Goal: Check status: Check status

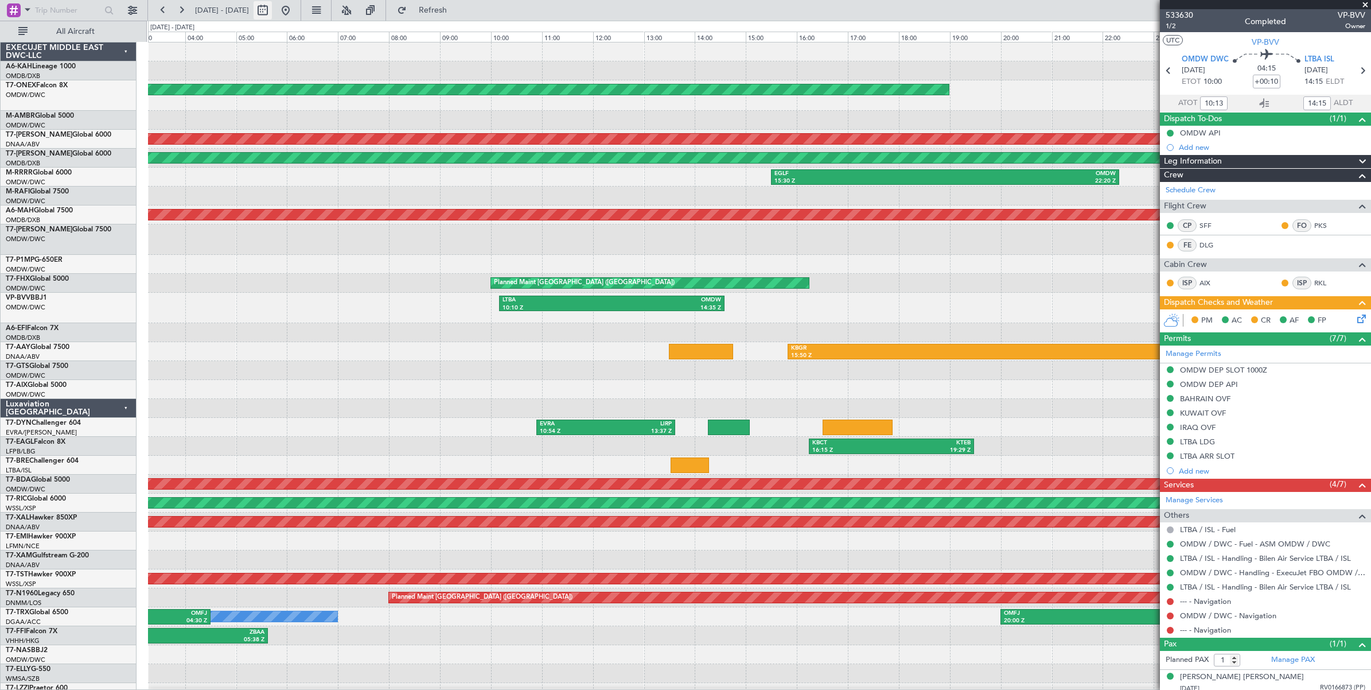
drag, startPoint x: 0, startPoint y: 0, endPoint x: 294, endPoint y: 10, distance: 294.0
click at [272, 10] on button at bounding box center [263, 10] width 18 height 18
select select "7"
select select "2025"
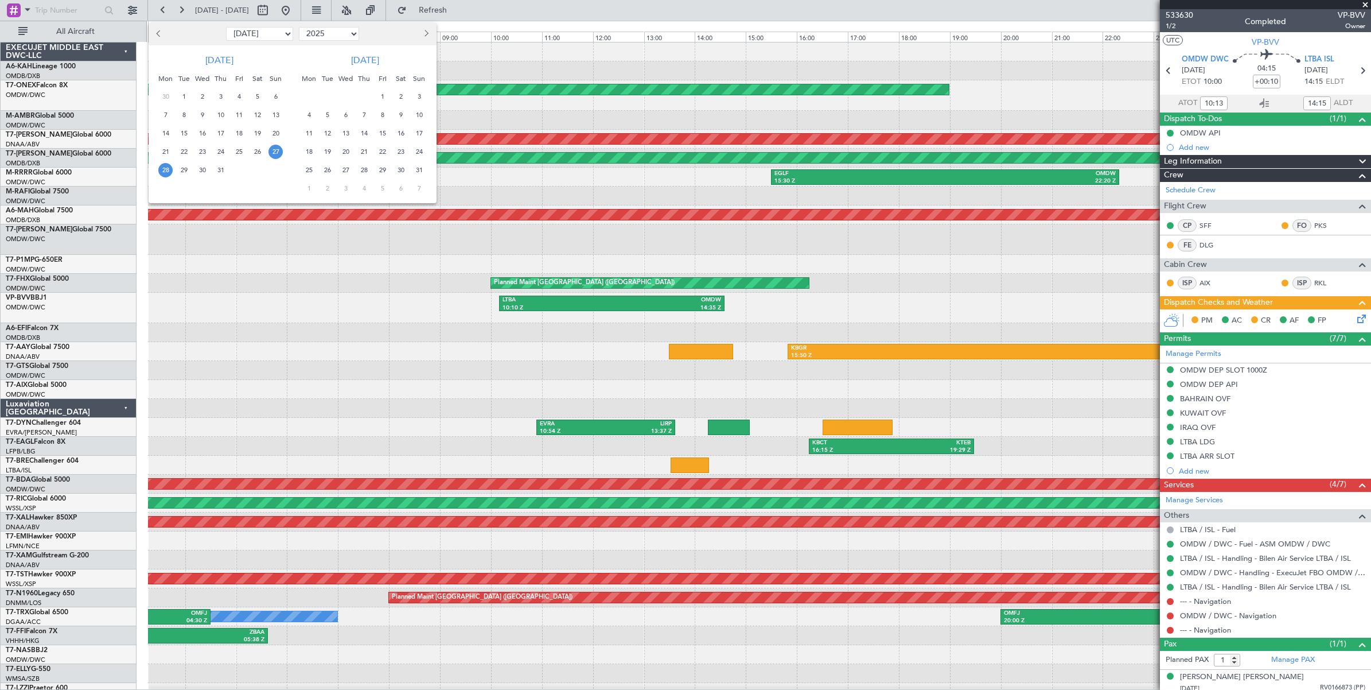
click at [263, 32] on select "Jan Feb Mar Apr May Jun [DATE] Aug Sep Oct Nov Dec" at bounding box center [259, 34] width 67 height 14
select select "8"
click at [226, 27] on select "Jan Feb Mar Apr May Jun [DATE] Aug Sep Oct Nov Dec" at bounding box center [259, 34] width 67 height 14
click at [167, 152] on span "18" at bounding box center [165, 152] width 14 height 14
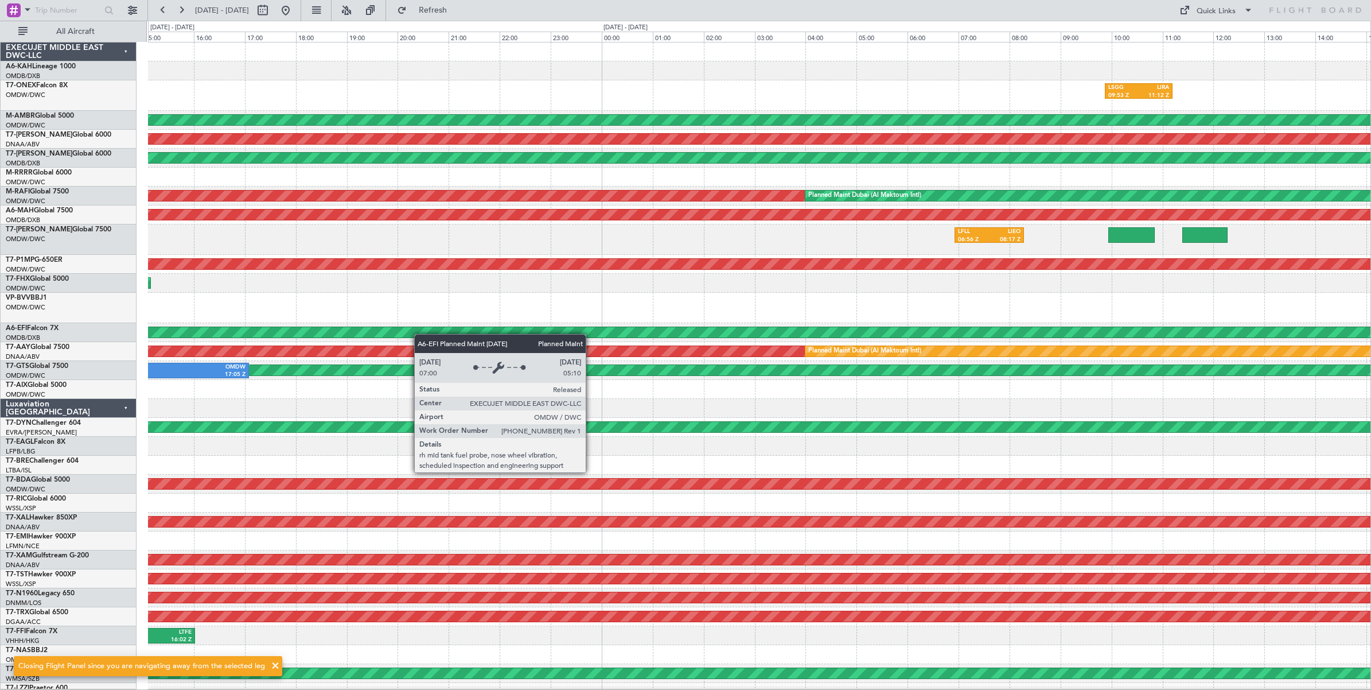
click at [142, 316] on div "LHBP 11:02 Z HEAL 14:20 Z LSGG 09:53 Z LIRA 11:12 Z Planned Maint Geneva ([GEOG…" at bounding box center [685, 355] width 1371 height 669
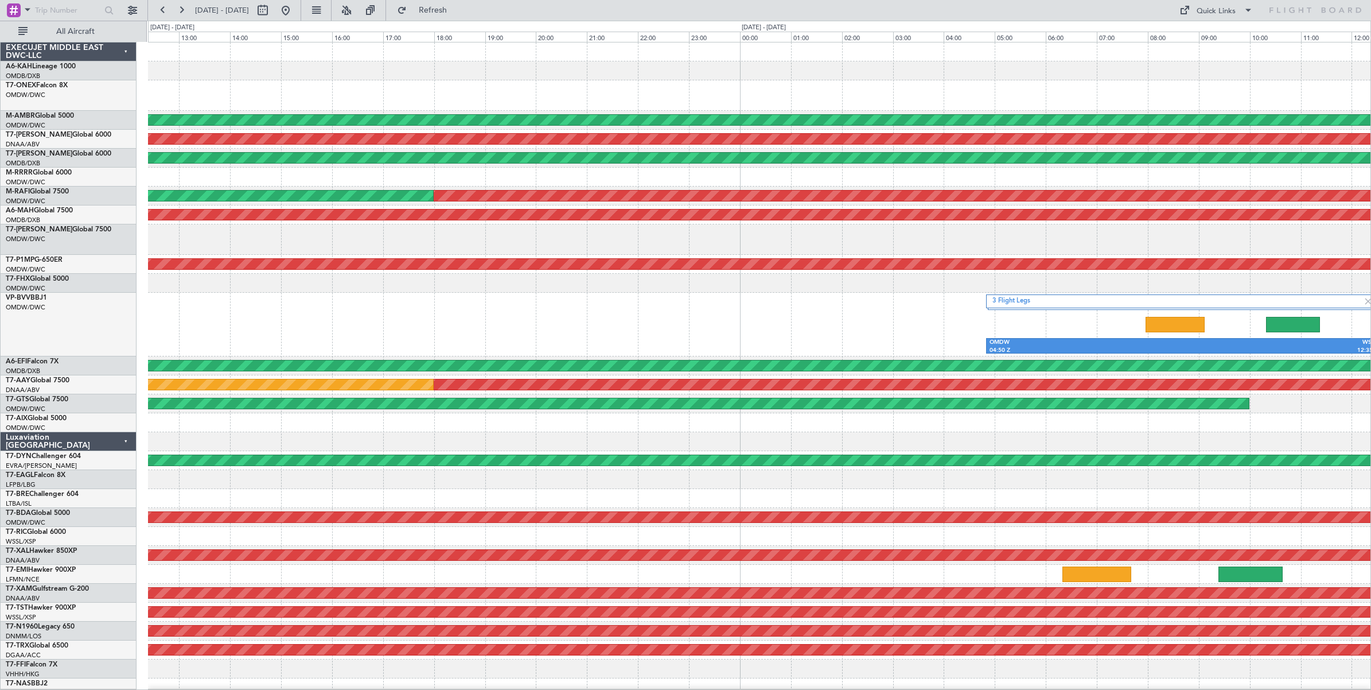
scroll to position [6, 0]
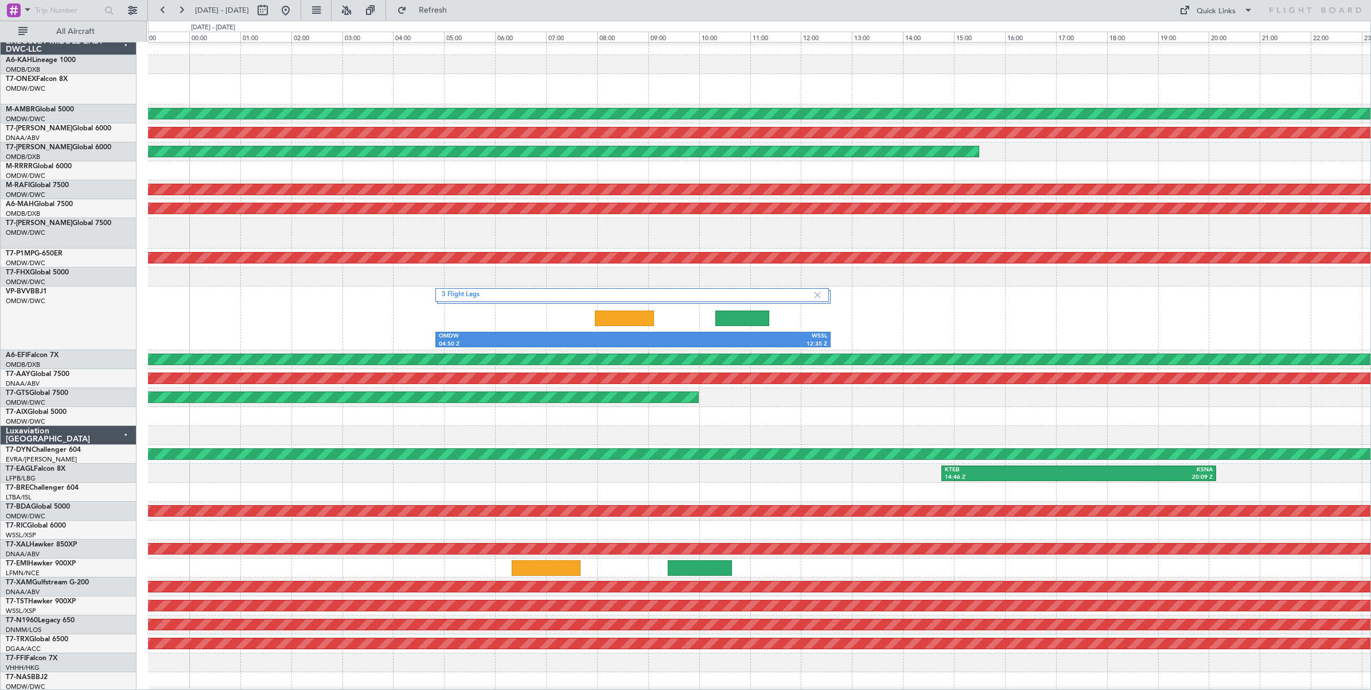
click at [230, 307] on div "3 Flight Legs OMDW 04:50 Z WSSL 12:35 Z" at bounding box center [759, 318] width 1223 height 64
click at [164, 10] on button at bounding box center [163, 10] width 18 height 18
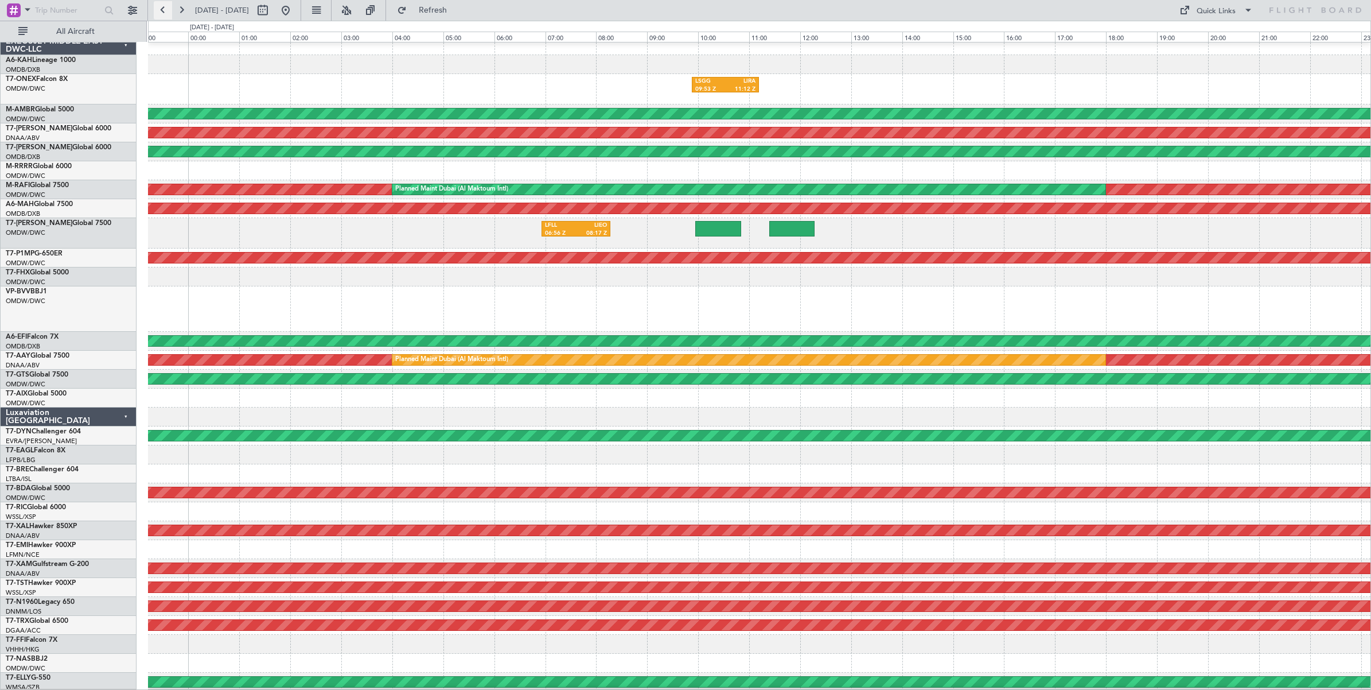
click at [164, 10] on button at bounding box center [163, 10] width 18 height 18
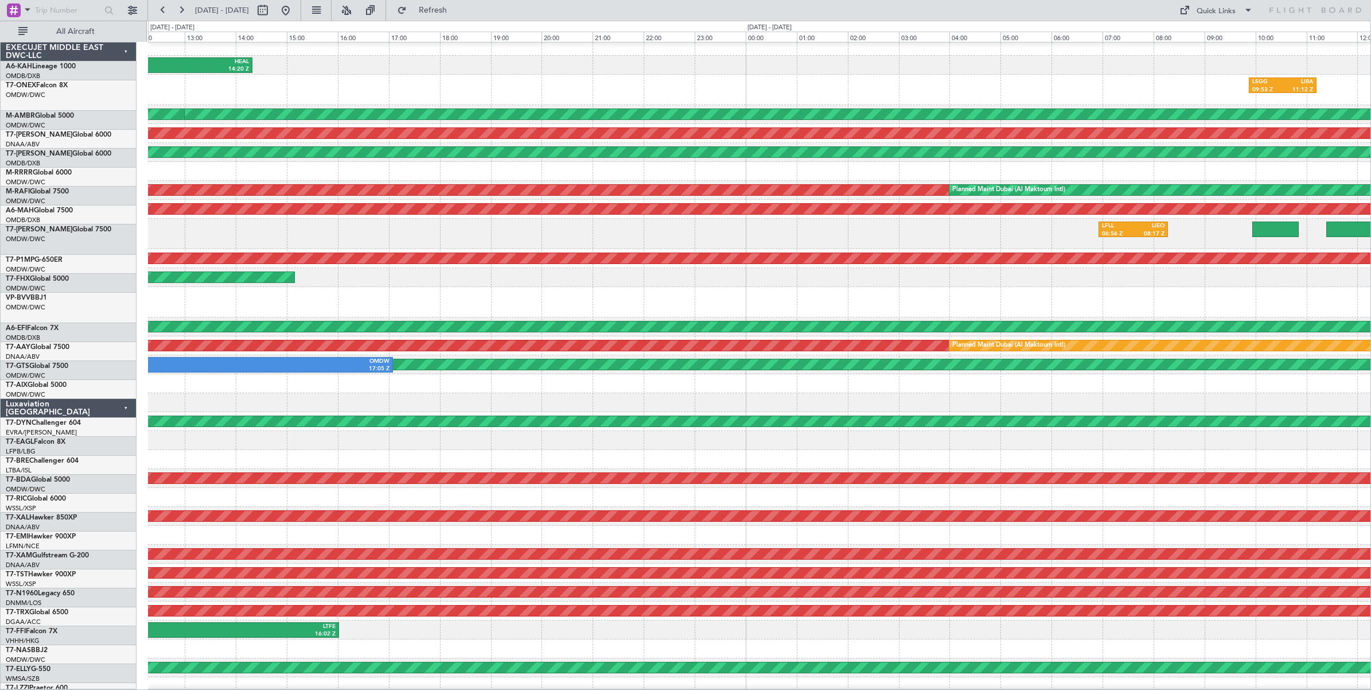
scroll to position [10, 0]
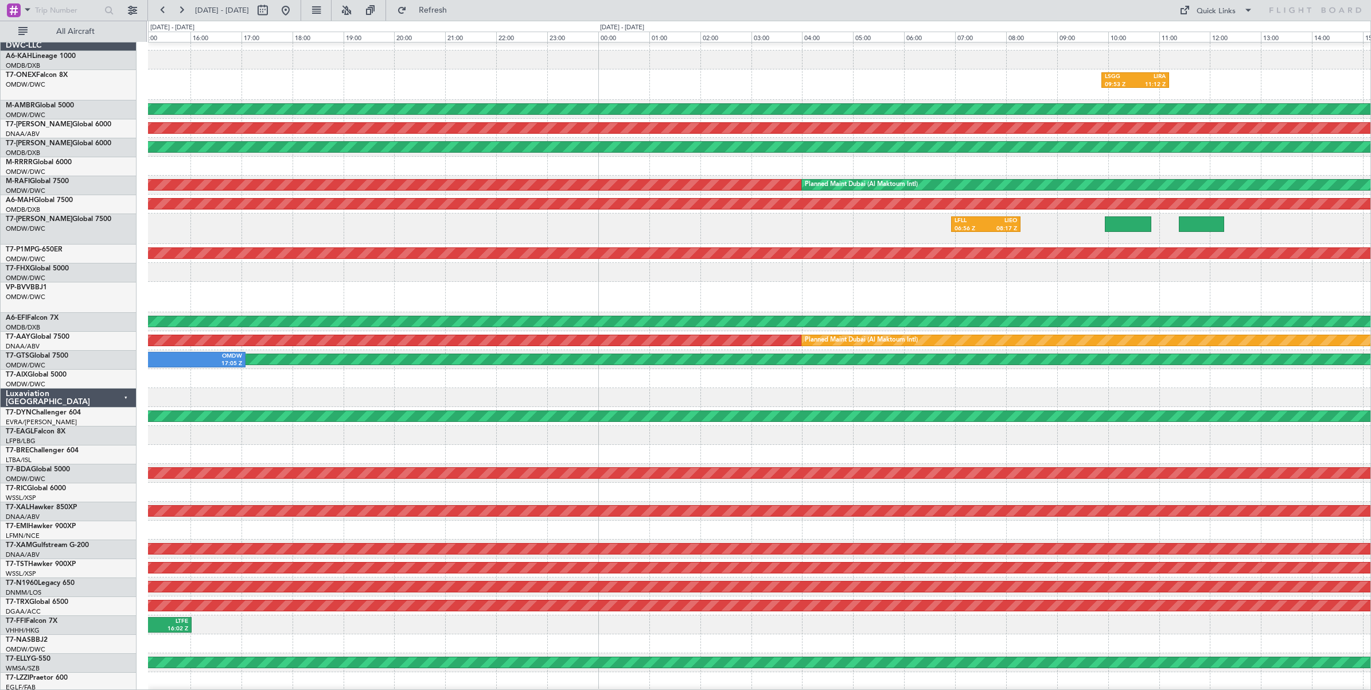
click at [369, 290] on div at bounding box center [759, 297] width 1223 height 30
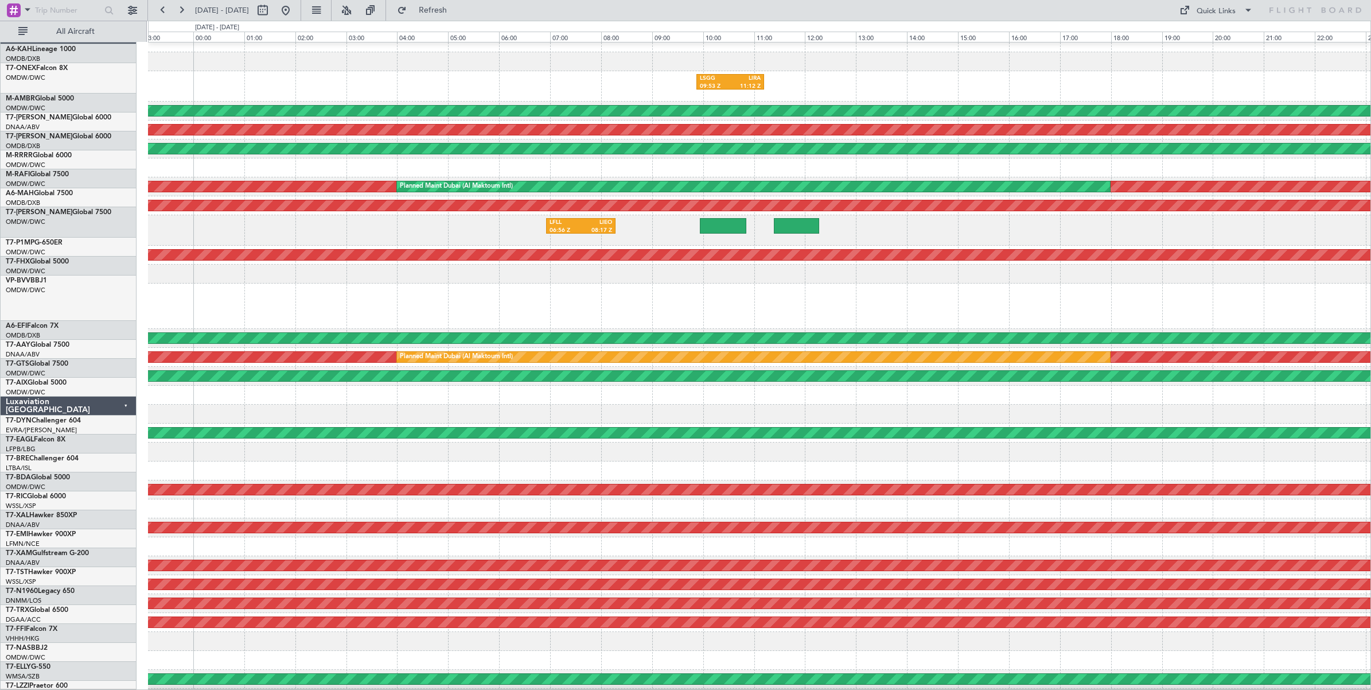
click at [389, 284] on div "3 Flight Legs OMDW 04:50 Z WSSL 12:35 Z" at bounding box center [759, 305] width 1223 height 45
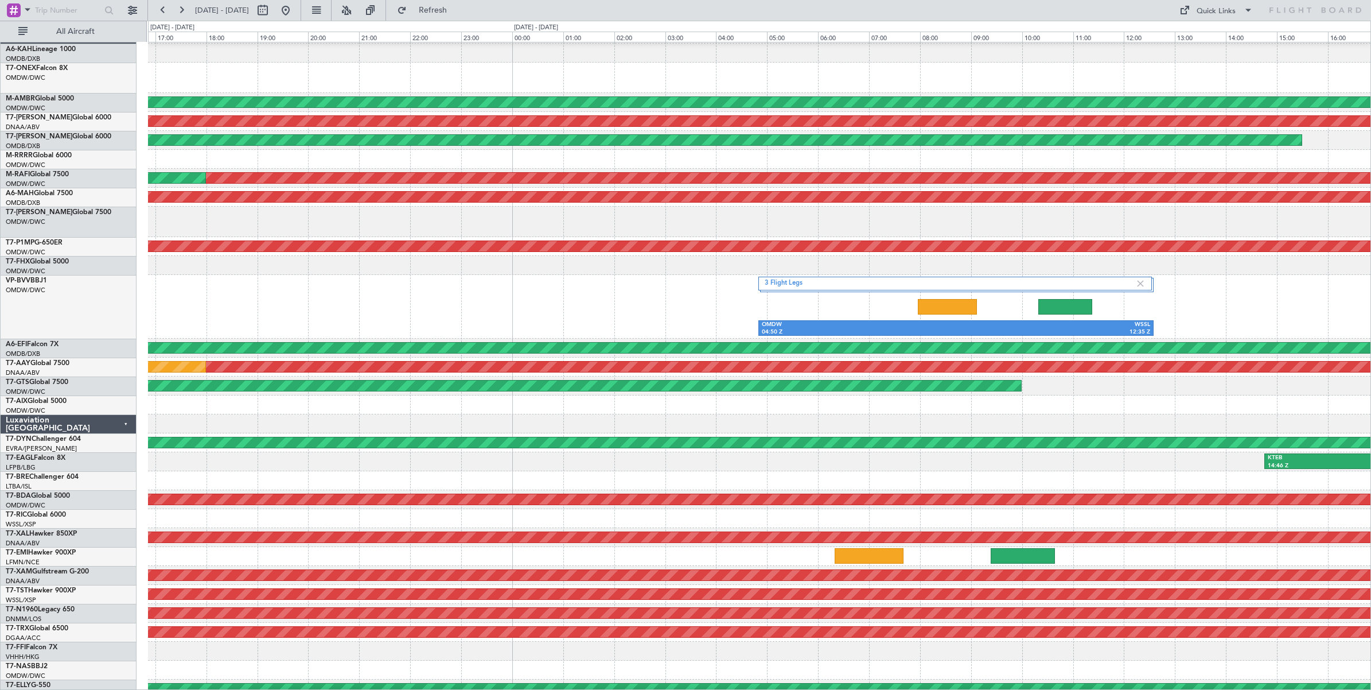
click at [267, 313] on div "OMDW 04:50 Z WSSL 12:35 Z 3 Flight Legs" at bounding box center [759, 307] width 1223 height 64
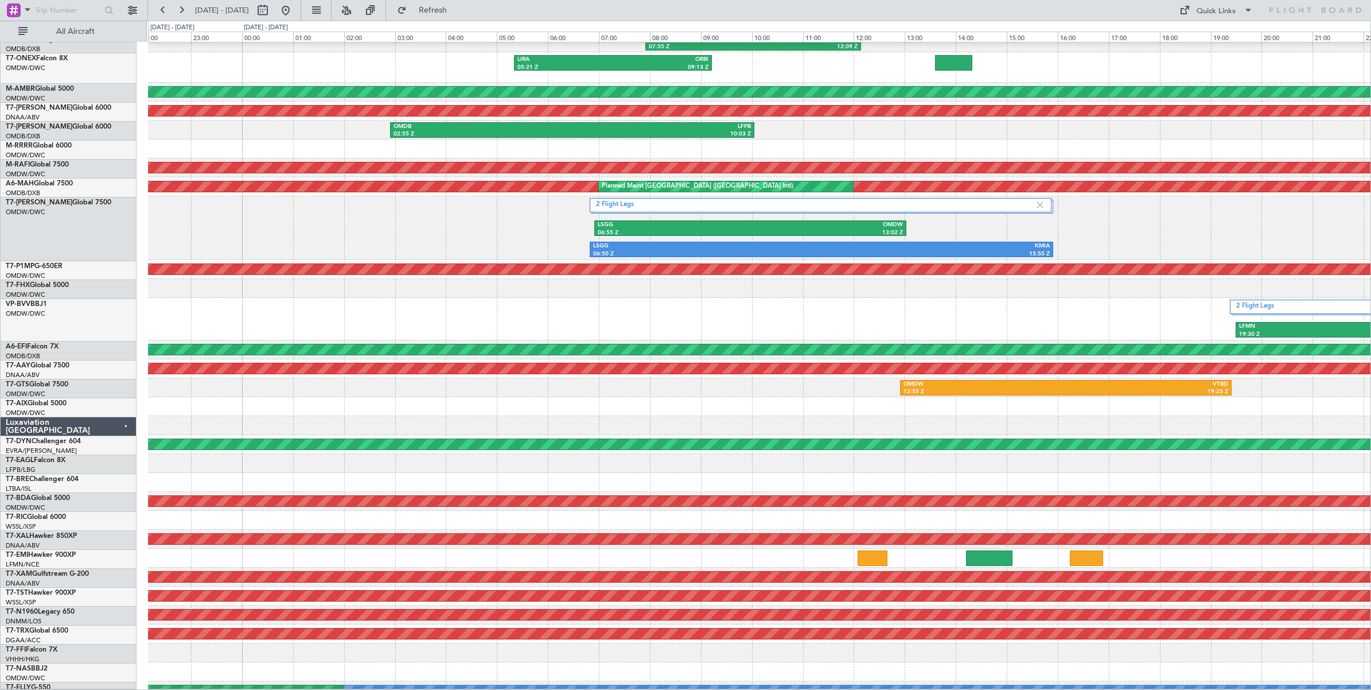
scroll to position [29, 0]
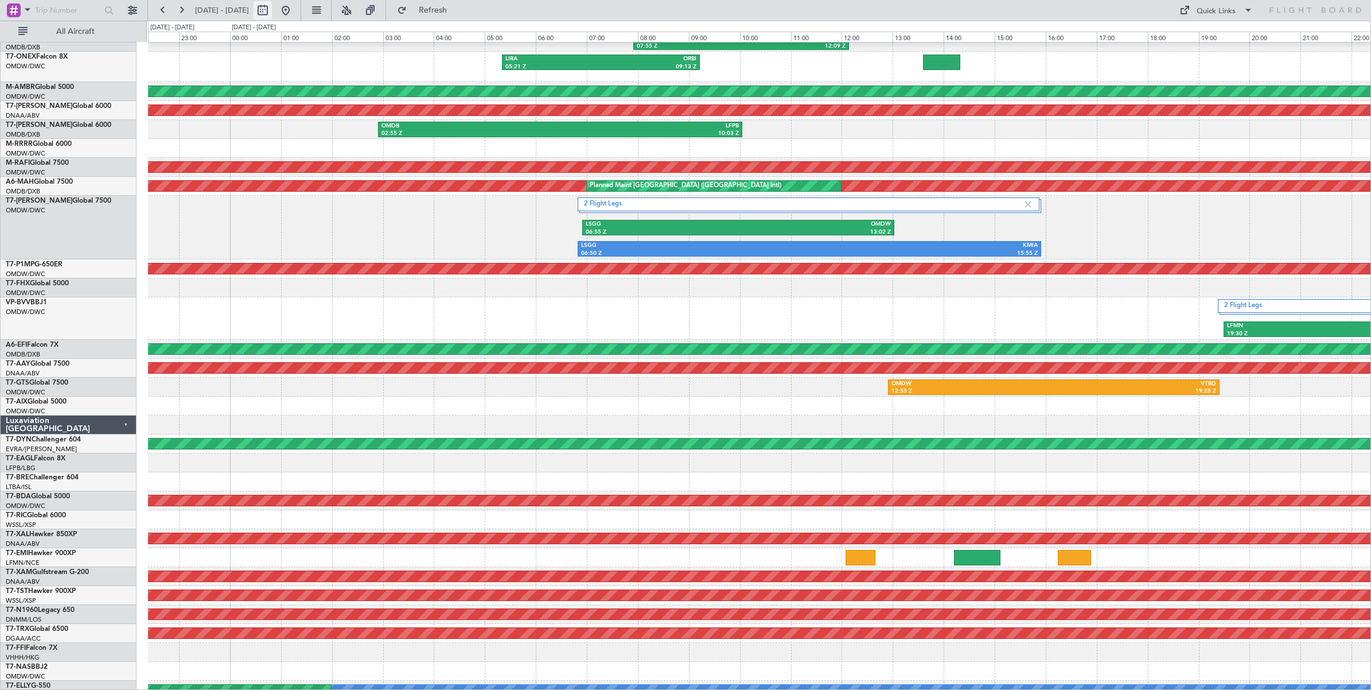
click at [272, 11] on button at bounding box center [263, 10] width 18 height 18
select select "8"
select select "2025"
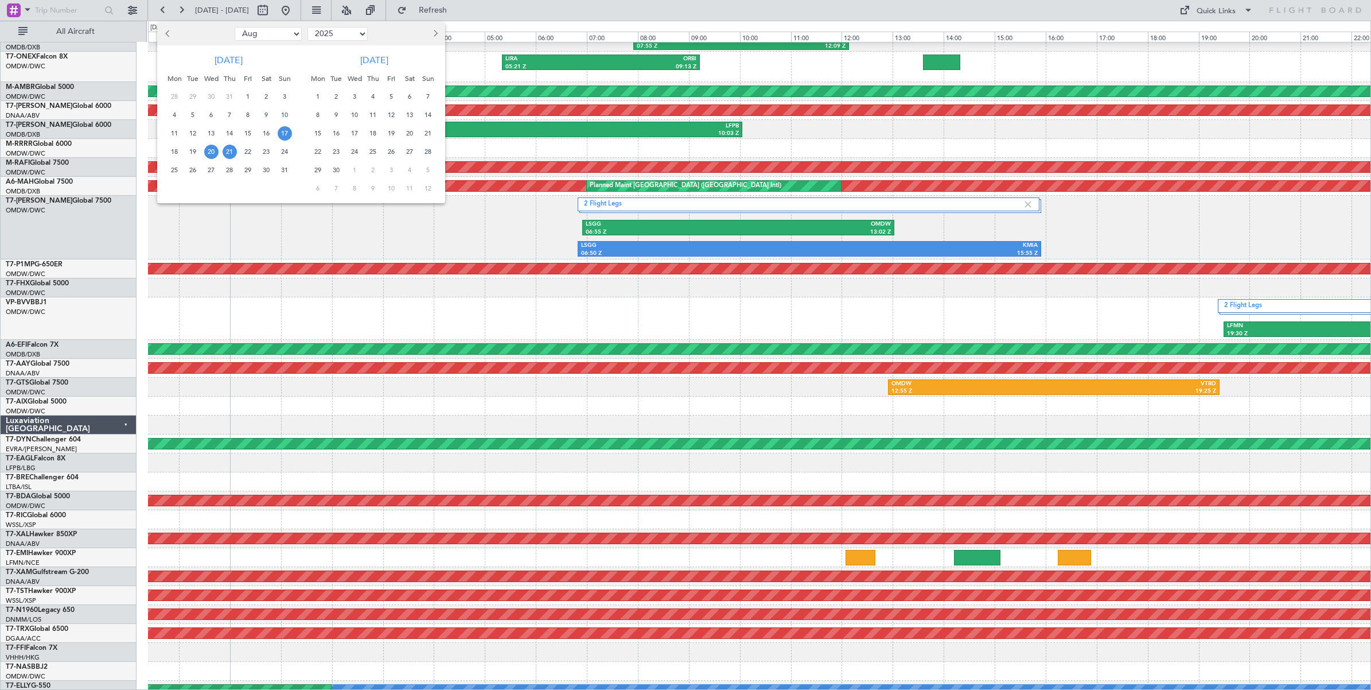
click at [285, 132] on span "17" at bounding box center [285, 133] width 14 height 14
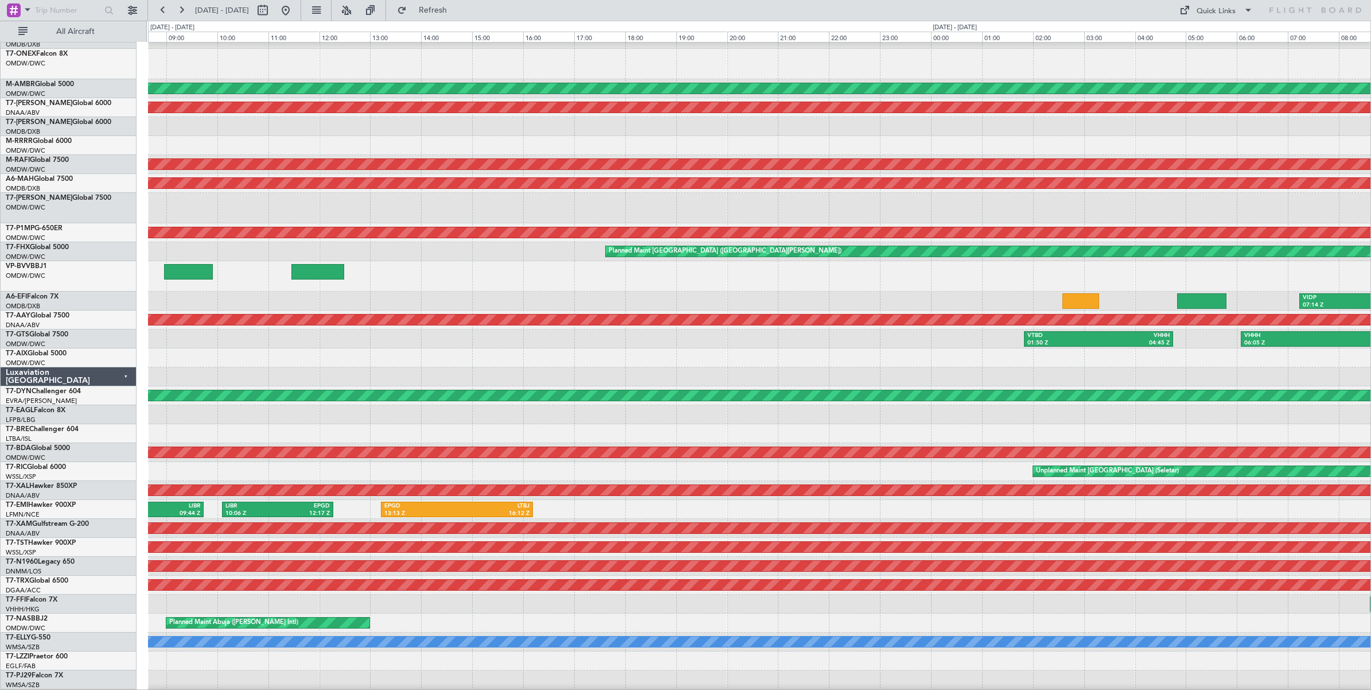
click at [969, 290] on div "Planned Maint Dubai (Al Maktoum Intl) Unplanned Maint [GEOGRAPHIC_DATA] (Al Mak…" at bounding box center [759, 369] width 1223 height 716
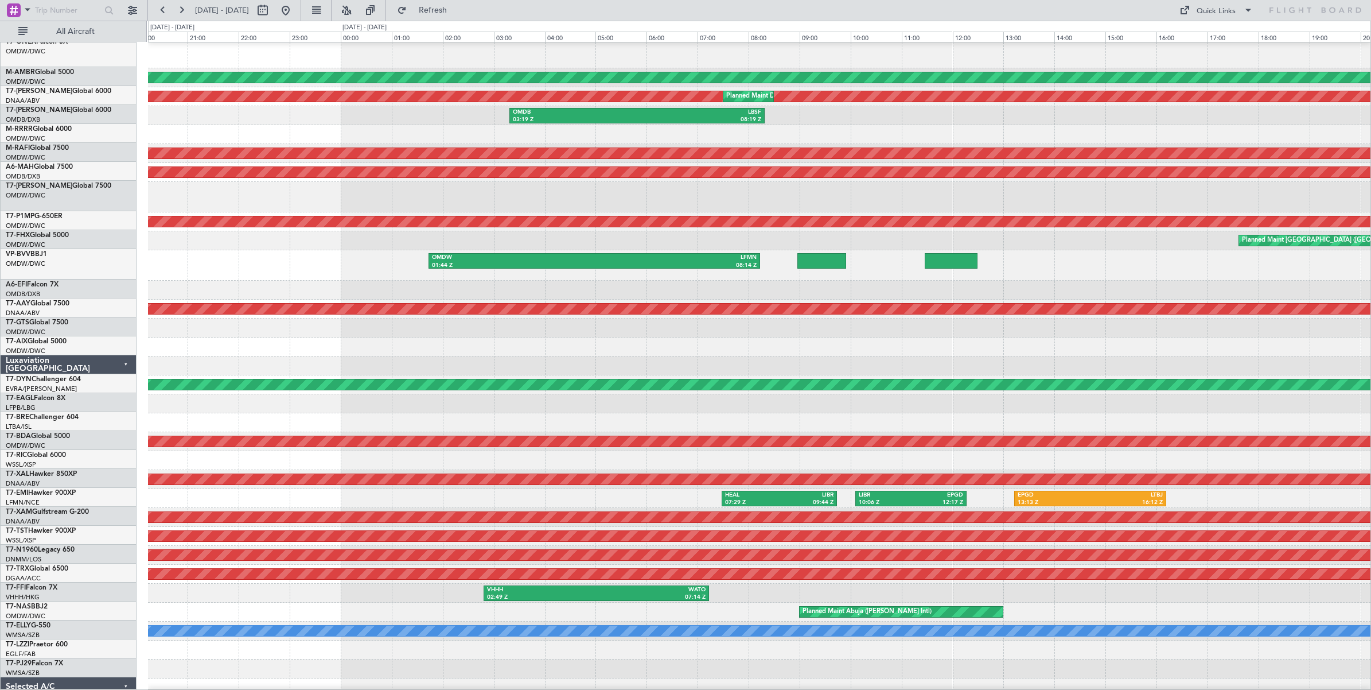
click at [900, 294] on div at bounding box center [759, 290] width 1223 height 19
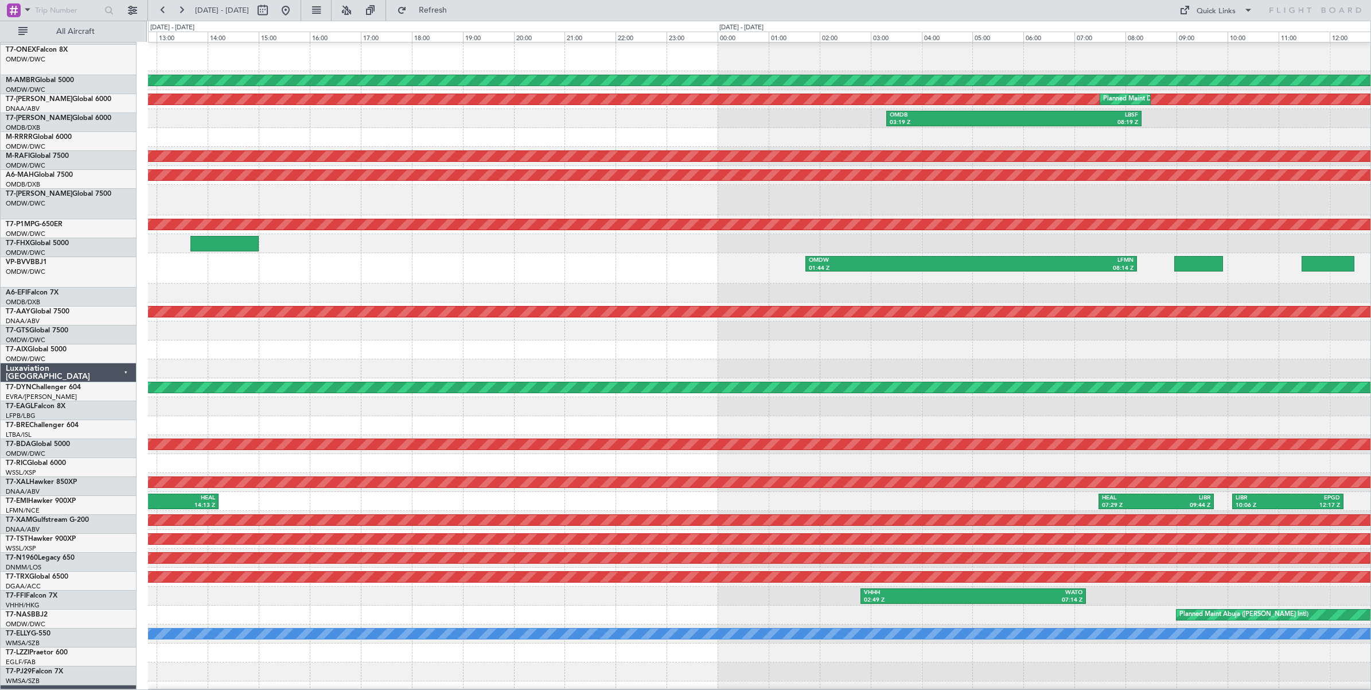
click at [899, 300] on div at bounding box center [759, 292] width 1223 height 19
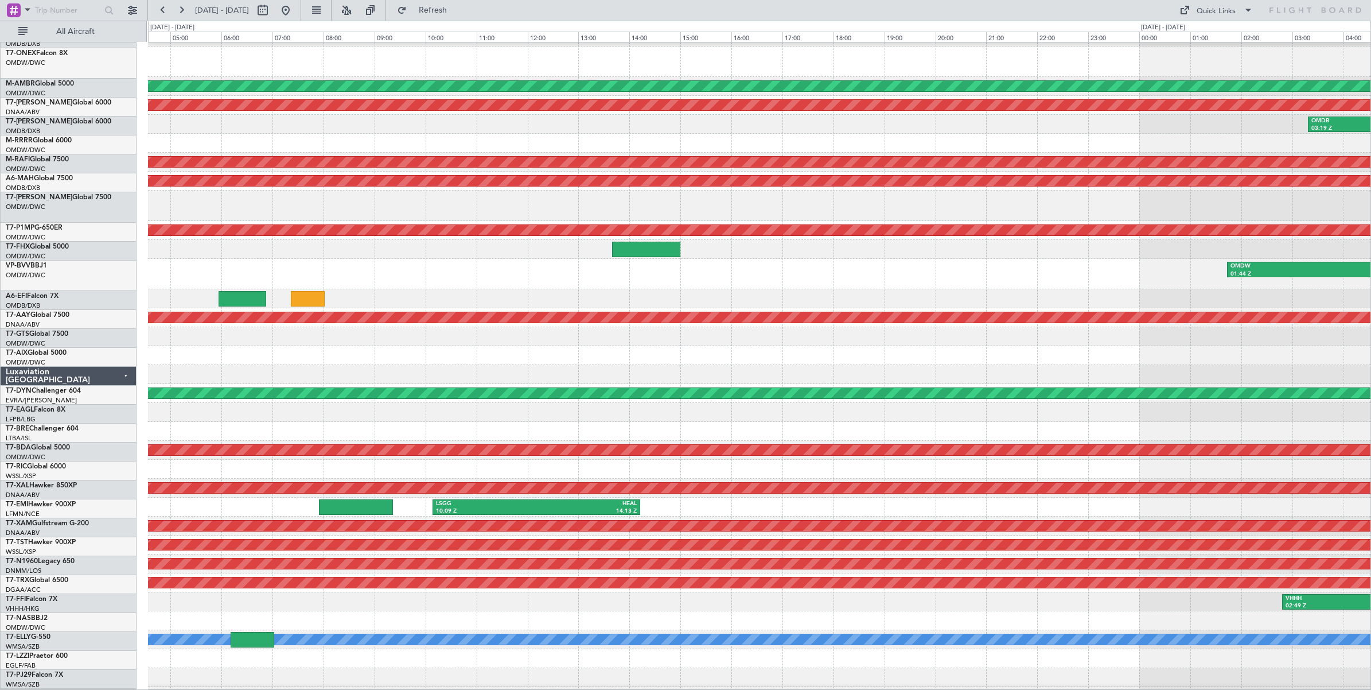
scroll to position [33, 0]
click at [453, 279] on div "OMDW 01:44 Z LFMN 08:14 Z" at bounding box center [759, 274] width 1223 height 30
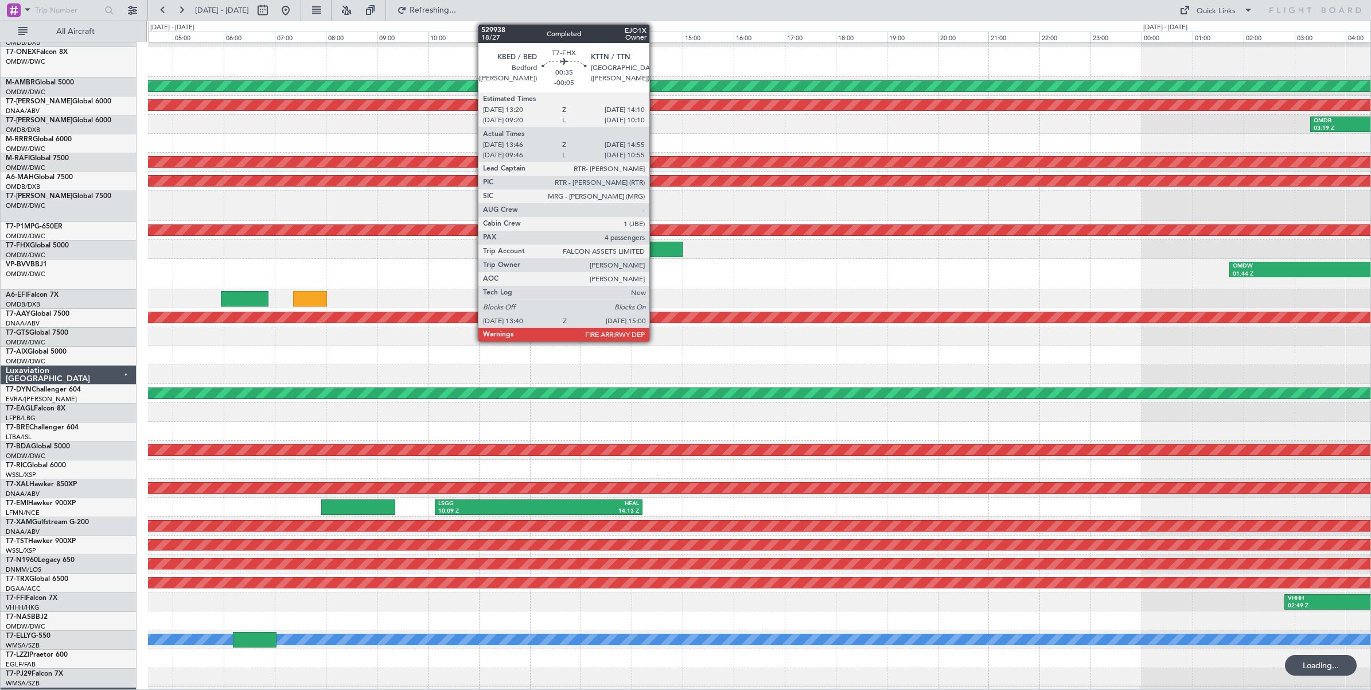
click at [655, 248] on div at bounding box center [649, 249] width 68 height 15
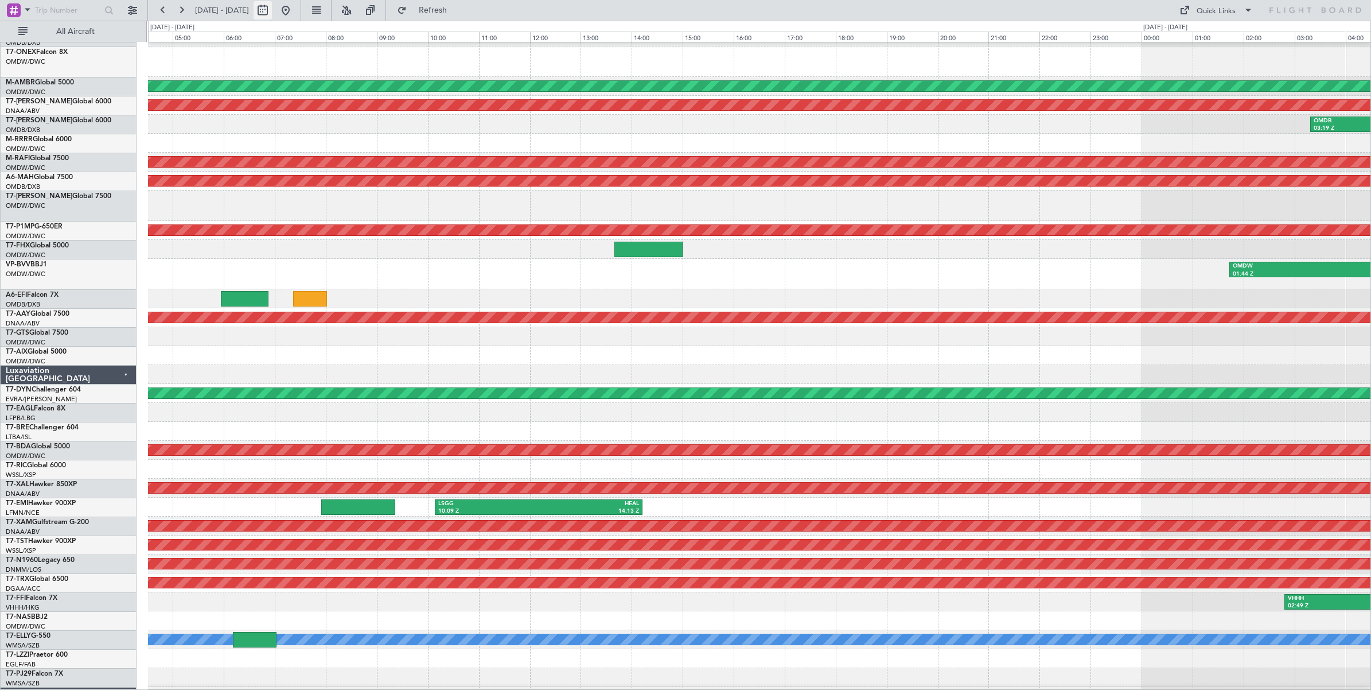
click at [272, 12] on button at bounding box center [263, 10] width 18 height 18
select select "8"
select select "2025"
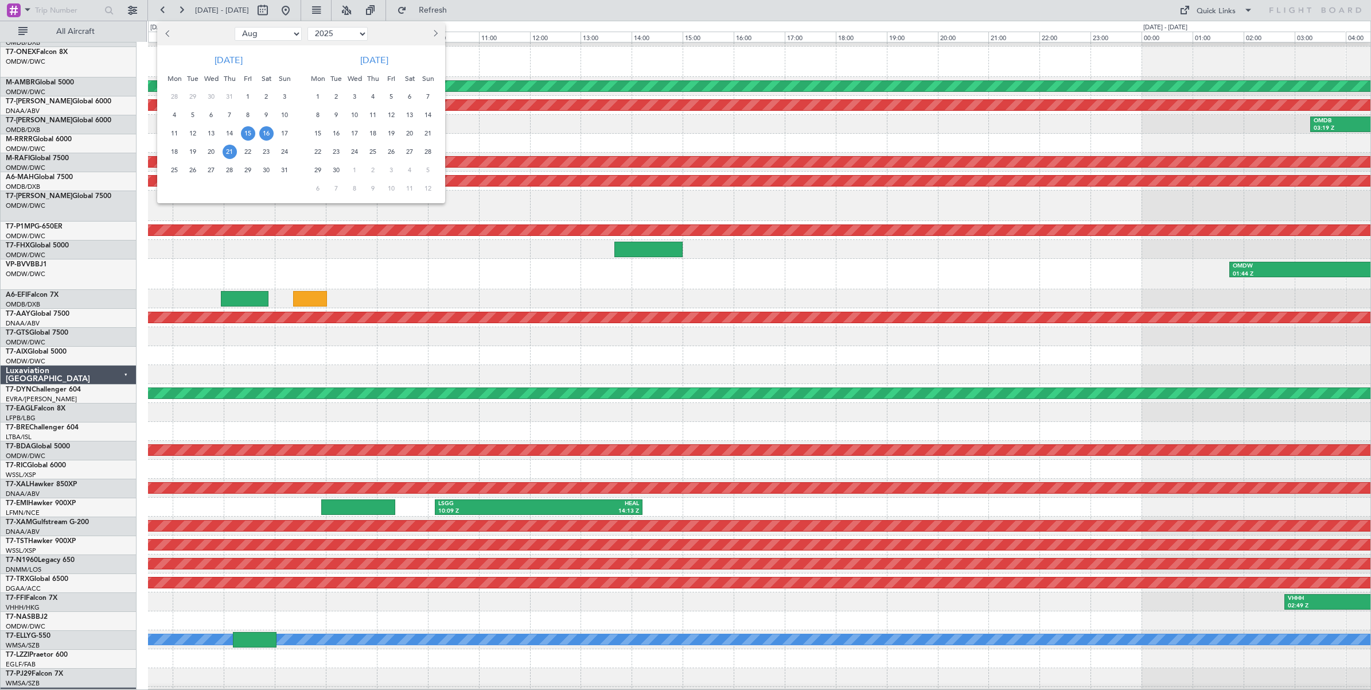
click at [231, 153] on span "21" at bounding box center [230, 152] width 14 height 14
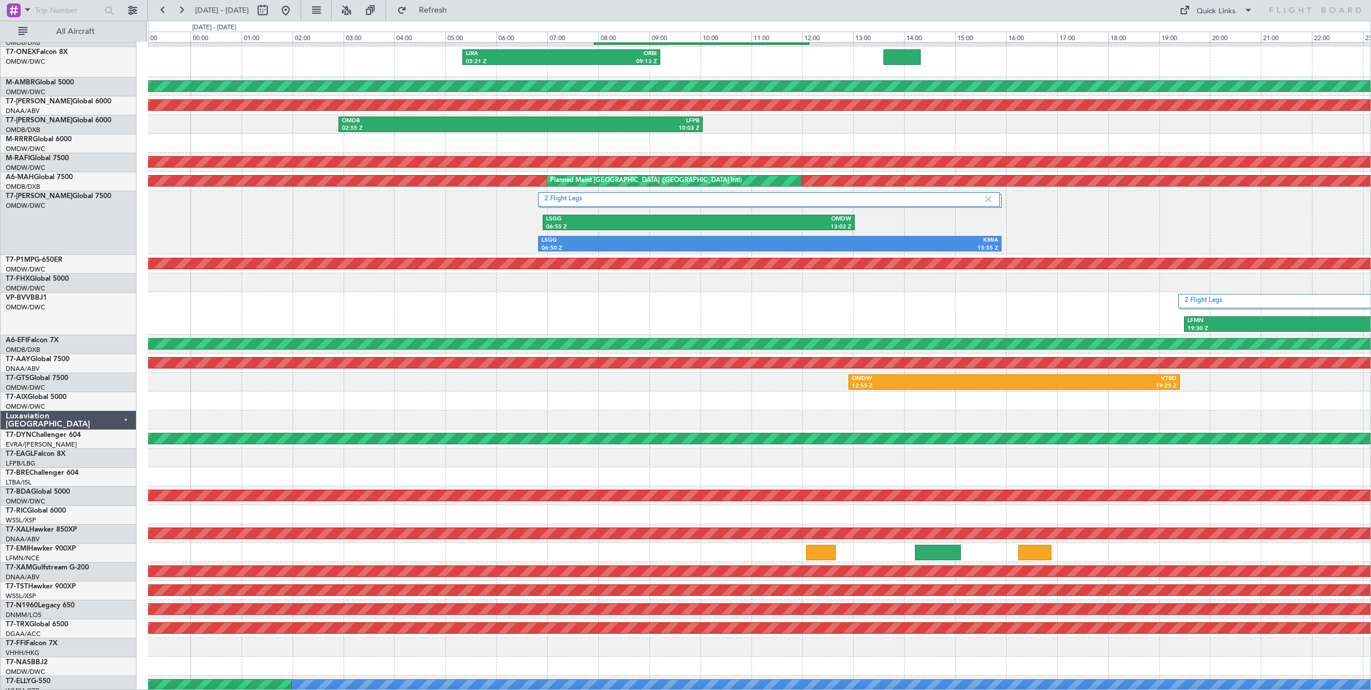
scroll to position [35, 0]
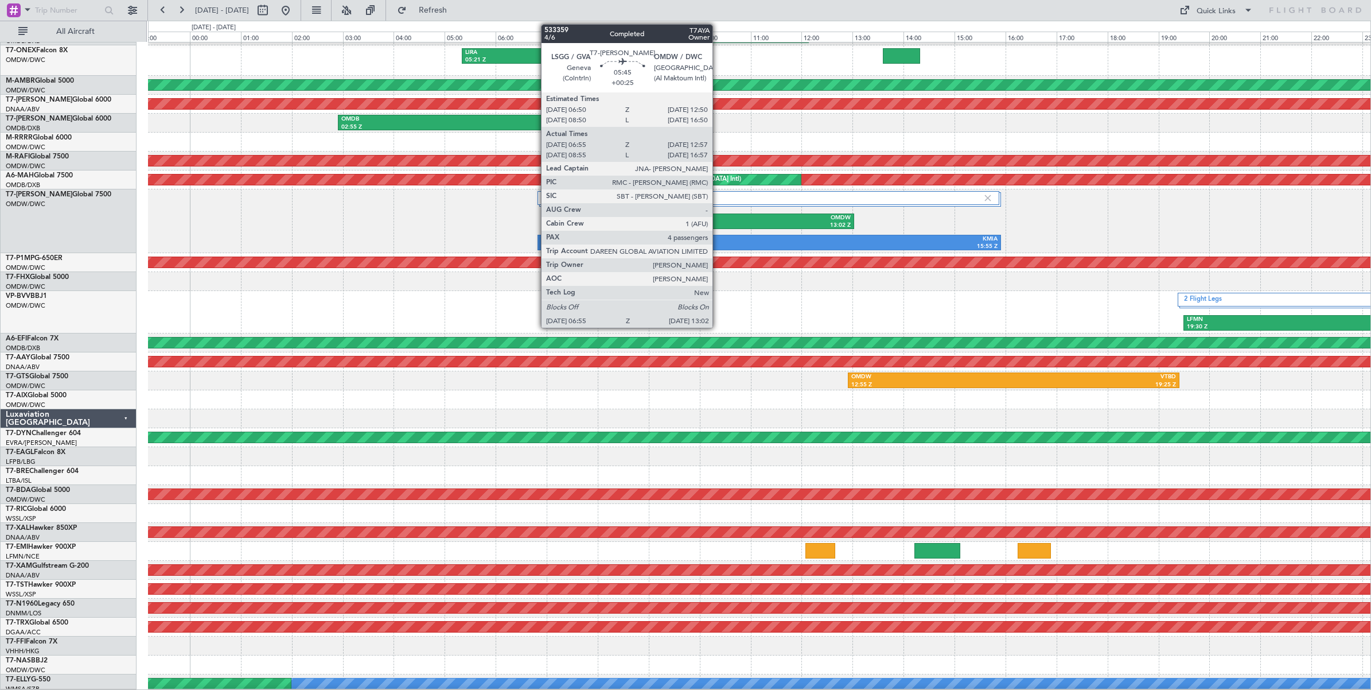
click at [718, 221] on div "OMDW" at bounding box center [774, 218] width 153 height 8
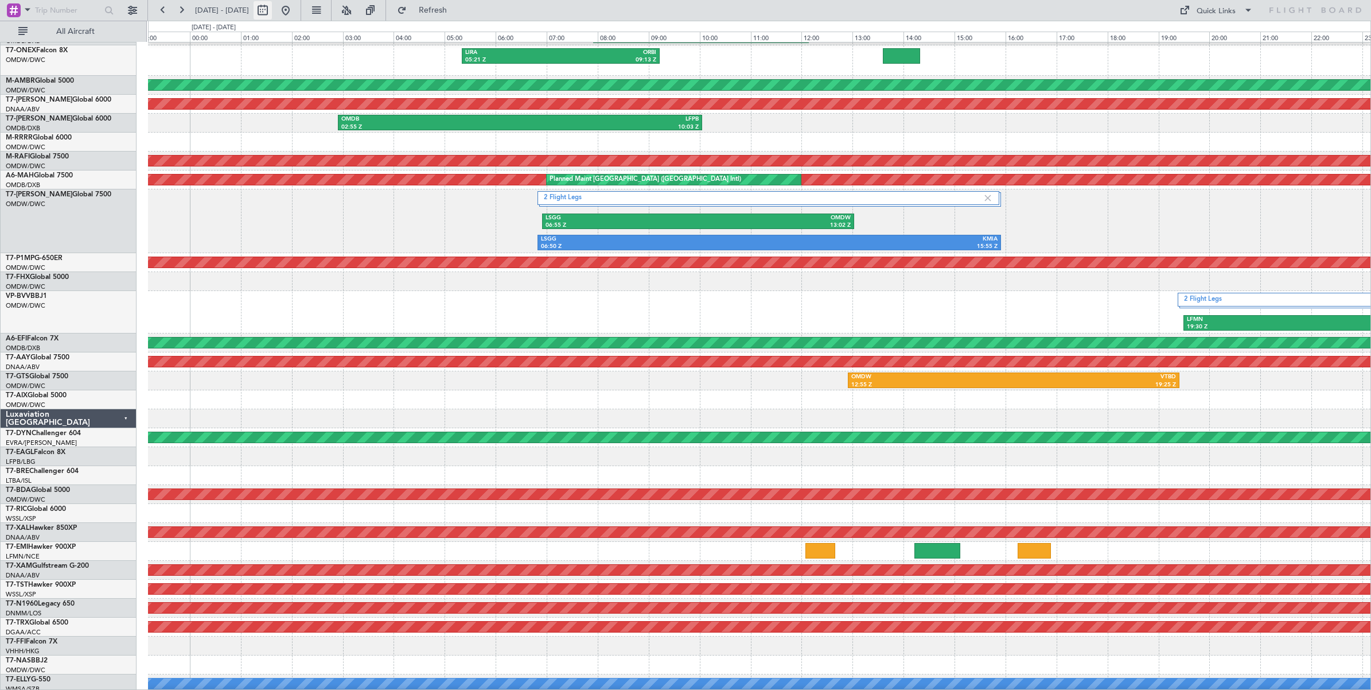
click at [272, 15] on button at bounding box center [263, 10] width 18 height 18
select select "8"
select select "2025"
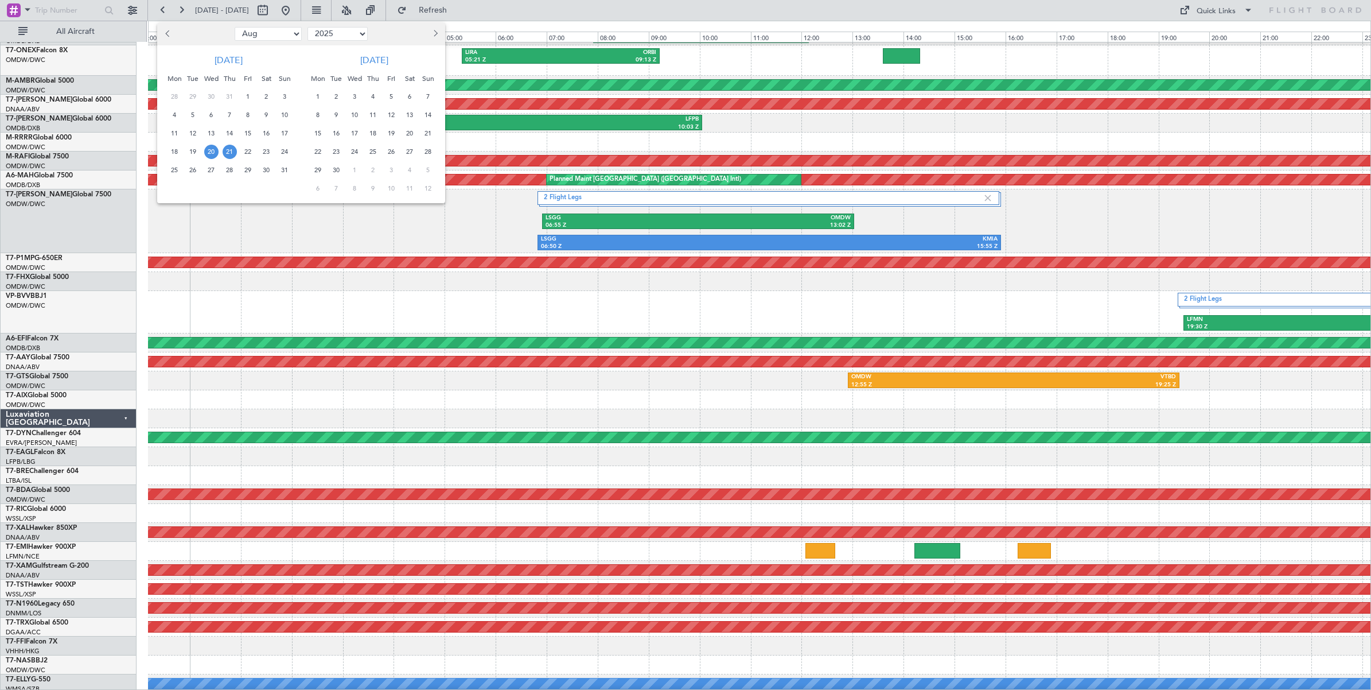
drag, startPoint x: 288, startPoint y: 32, endPoint x: 283, endPoint y: 42, distance: 11.5
click at [287, 33] on select "Jan Feb Mar Apr May Jun [DATE] Aug Sep Oct Nov Dec" at bounding box center [268, 34] width 67 height 14
select select "7"
click at [235, 27] on select "Jan Feb Mar Apr May Jun [DATE] Aug Sep Oct Nov Dec" at bounding box center [268, 34] width 67 height 14
click at [263, 133] on span "19" at bounding box center [266, 133] width 14 height 14
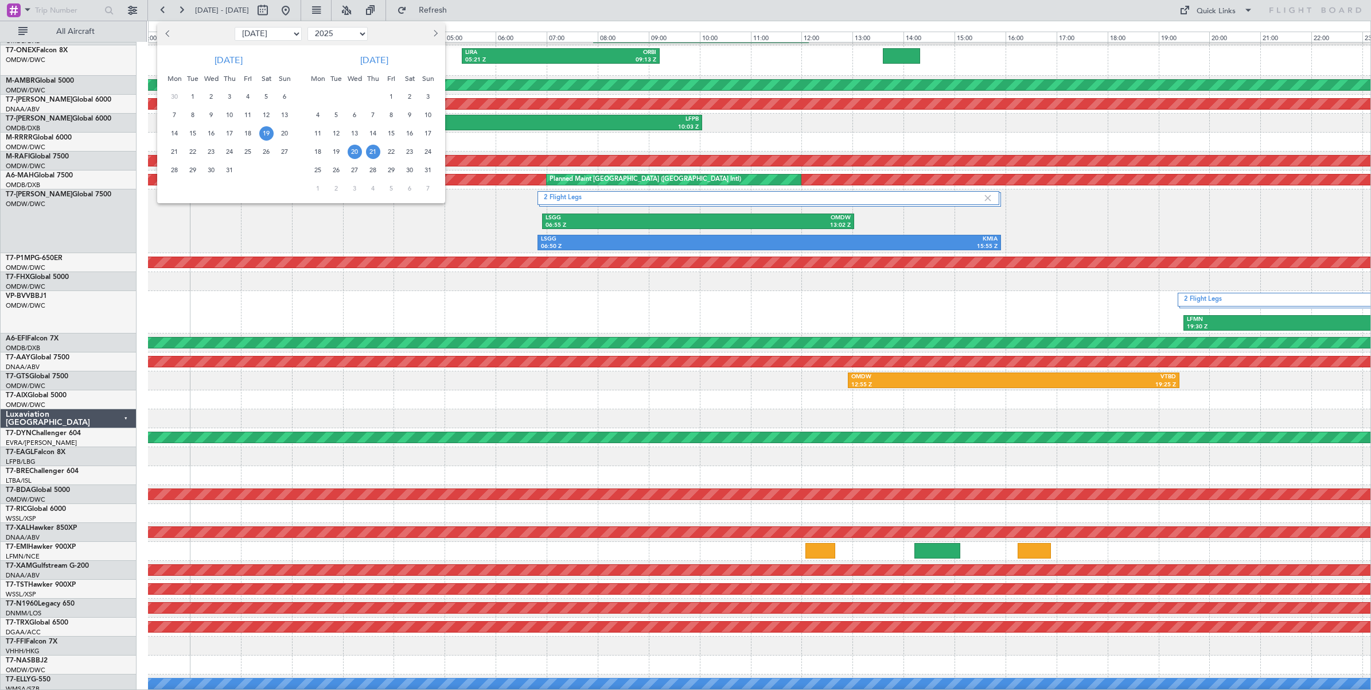
click at [263, 133] on span "19" at bounding box center [266, 133] width 14 height 14
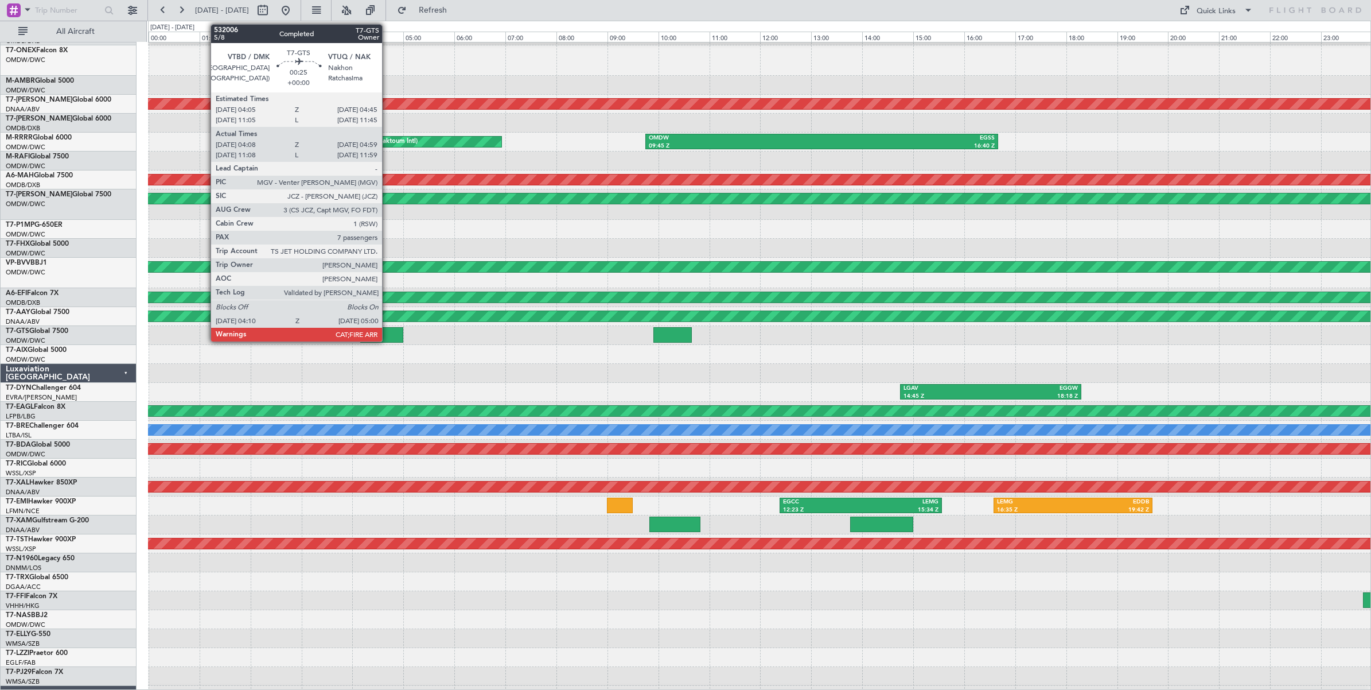
click at [388, 337] on div at bounding box center [381, 334] width 43 height 15
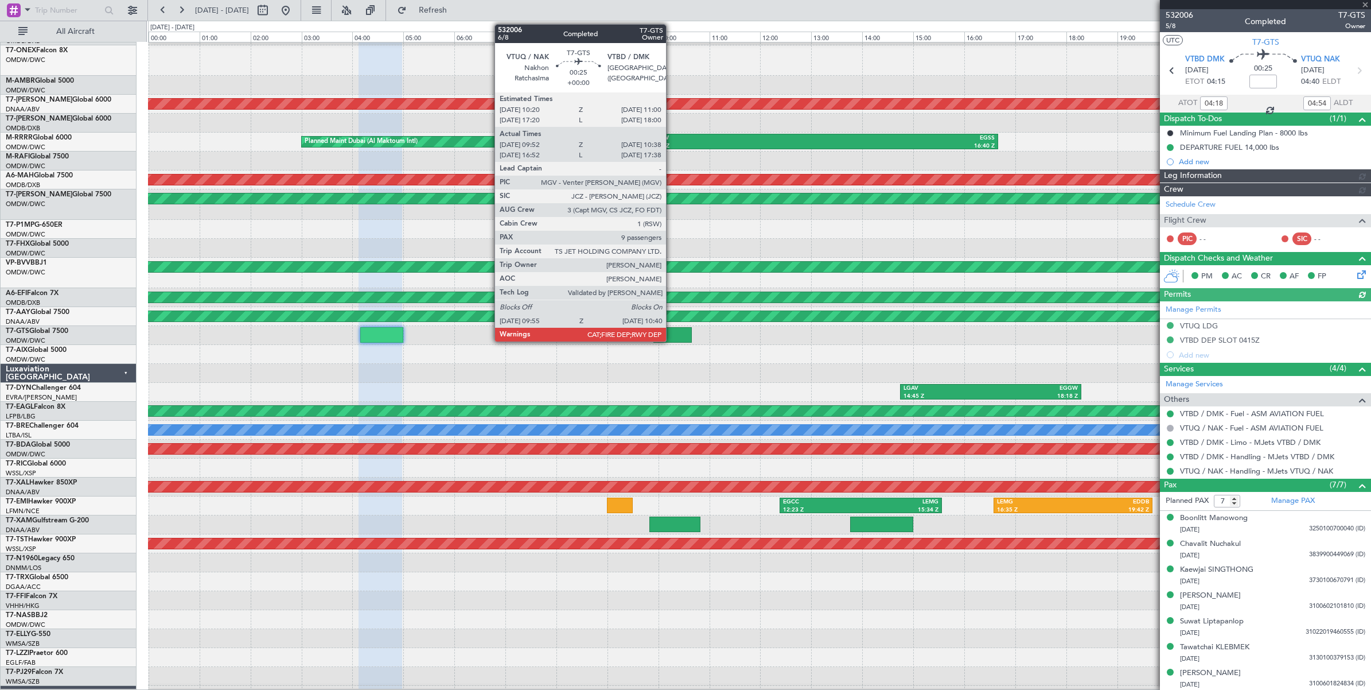
type input "[PERSON_NAME] ([PERSON_NAME])"
type input "6789"
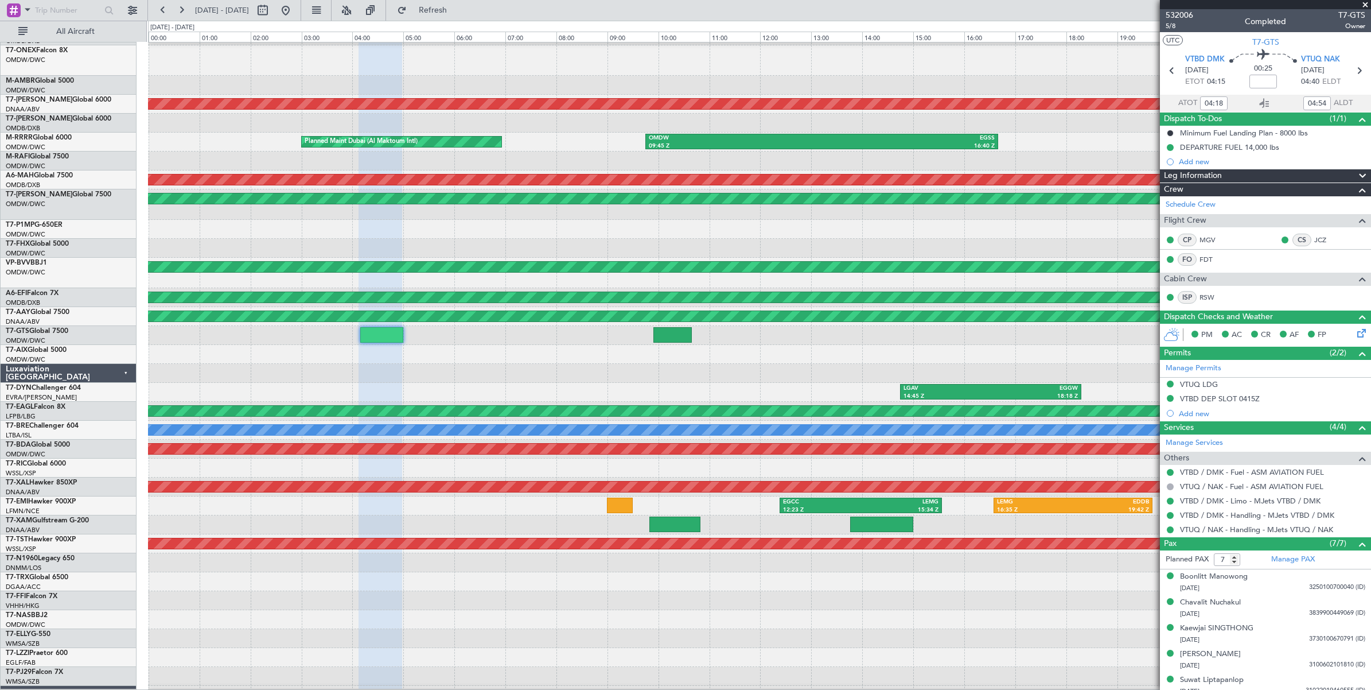
click at [423, 357] on div at bounding box center [759, 354] width 1223 height 19
click at [341, 360] on div at bounding box center [759, 354] width 1223 height 19
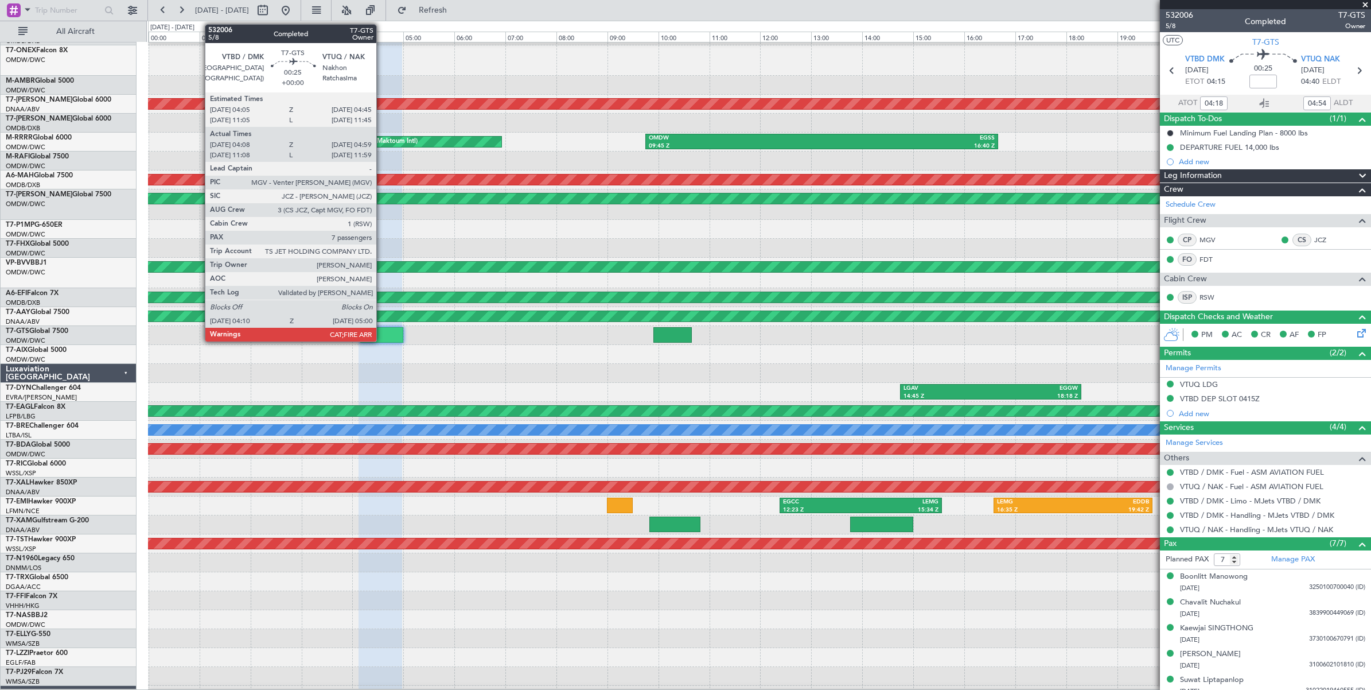
click at [382, 336] on div at bounding box center [381, 334] width 43 height 15
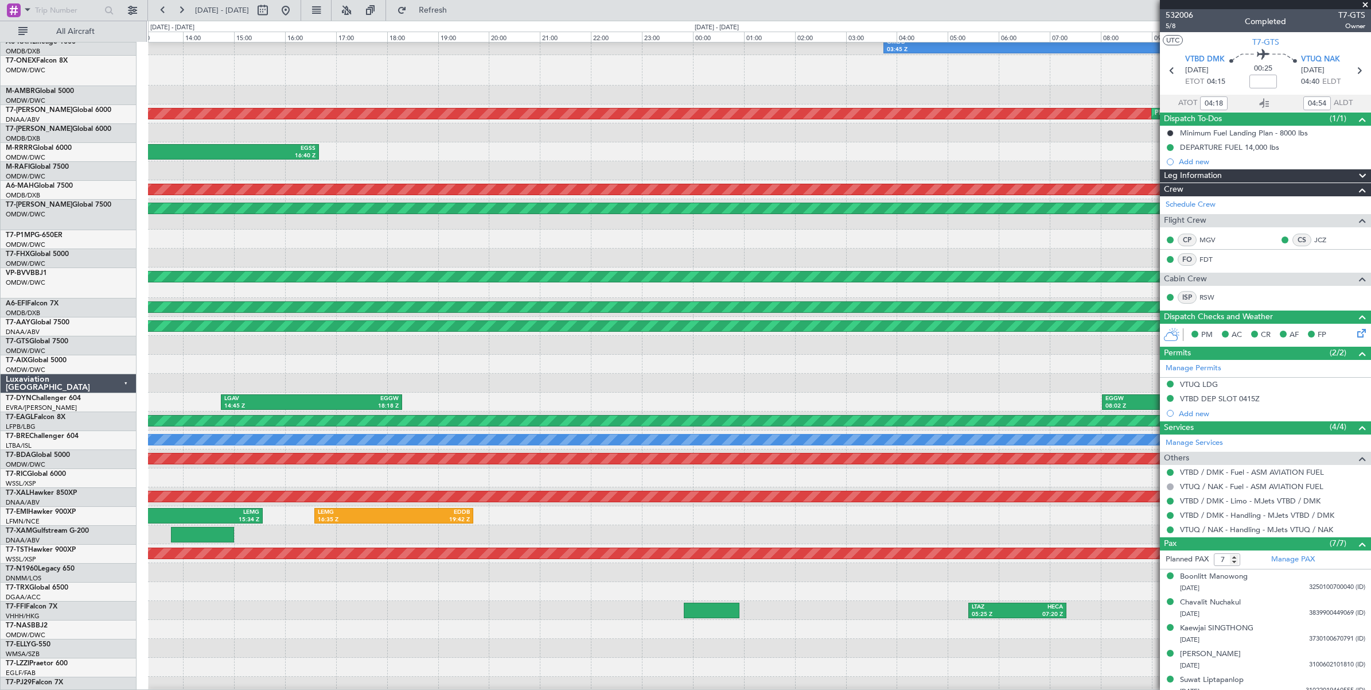
click at [350, 352] on div at bounding box center [759, 345] width 1223 height 19
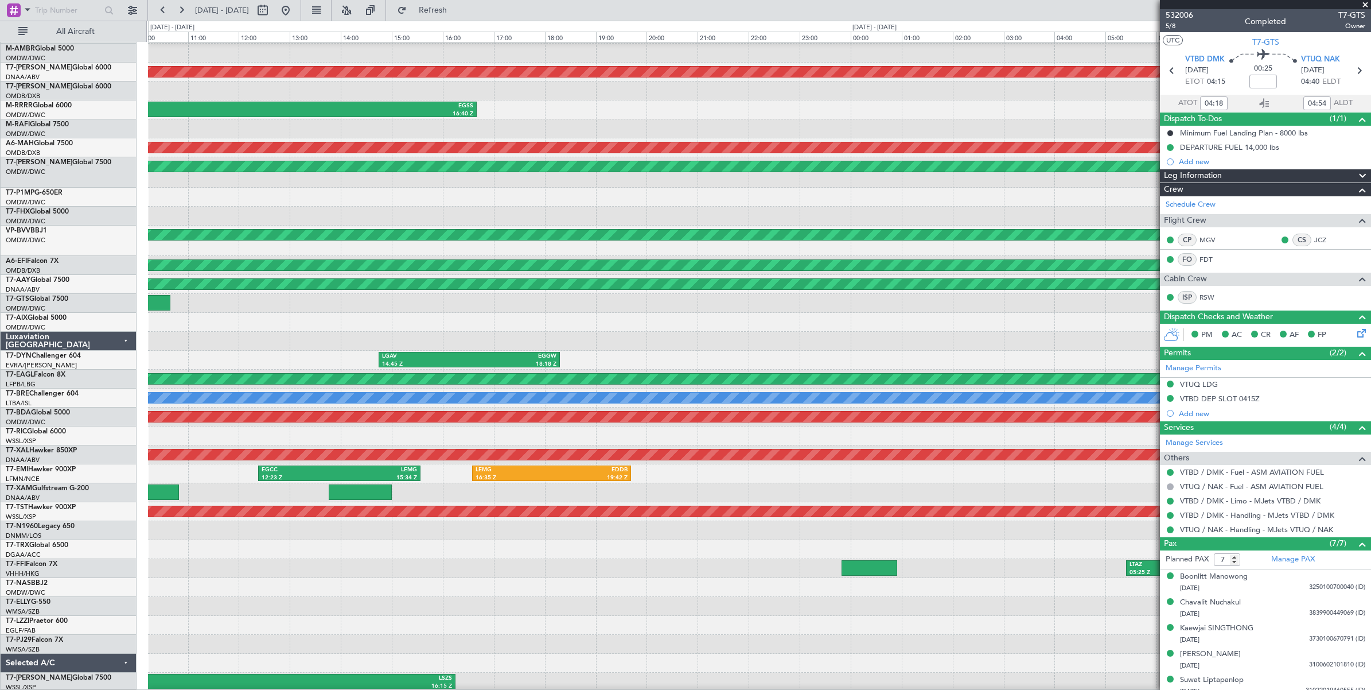
scroll to position [66, 0]
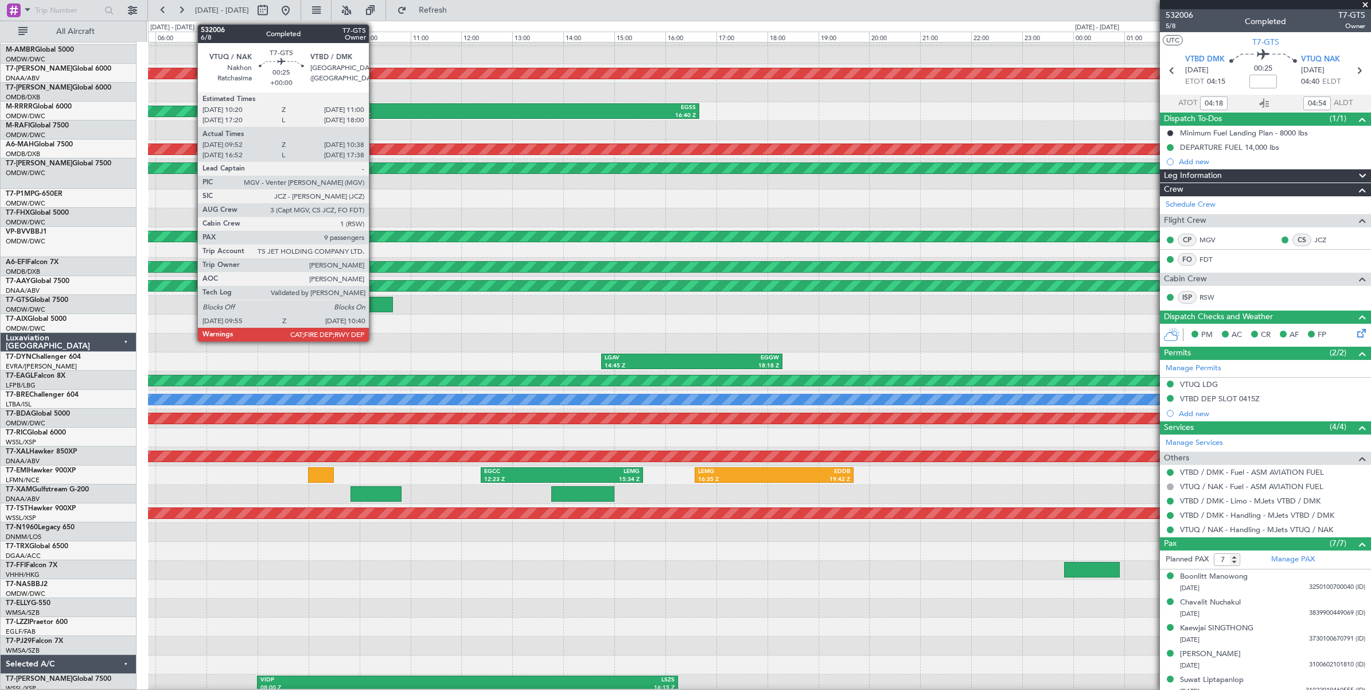
click at [375, 304] on div at bounding box center [374, 304] width 38 height 15
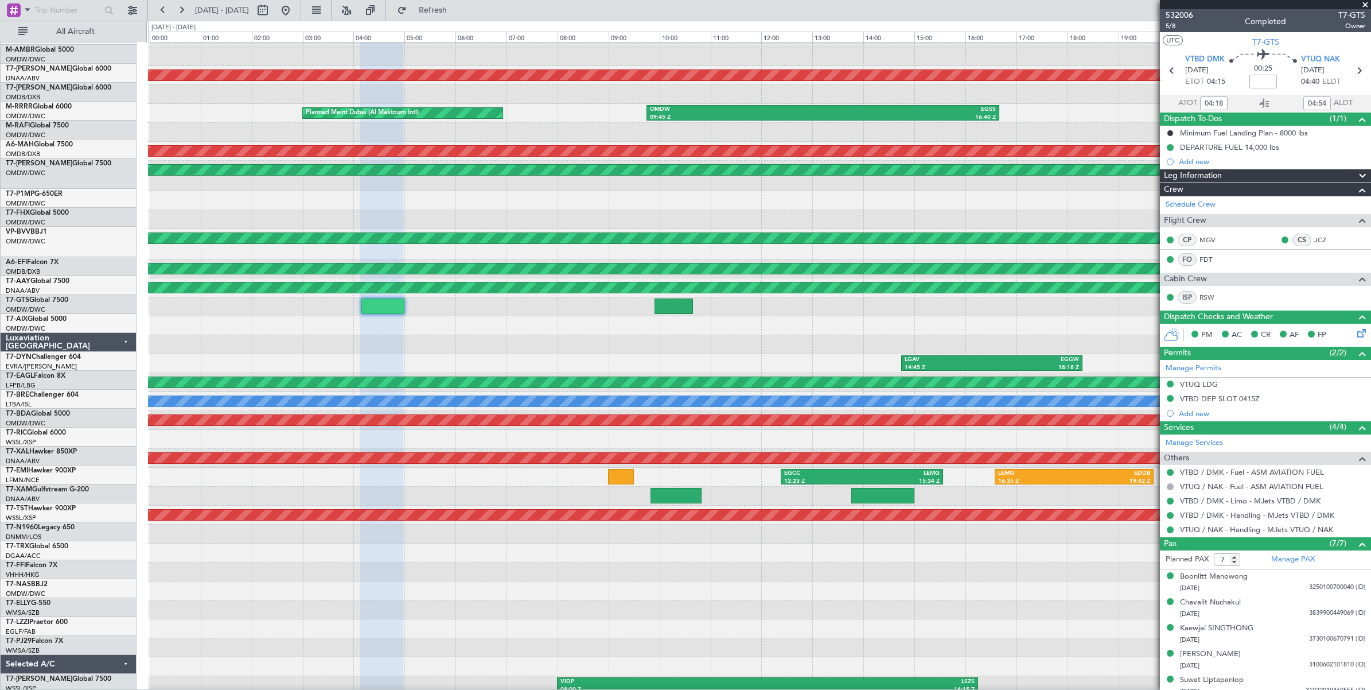
scroll to position [69, 0]
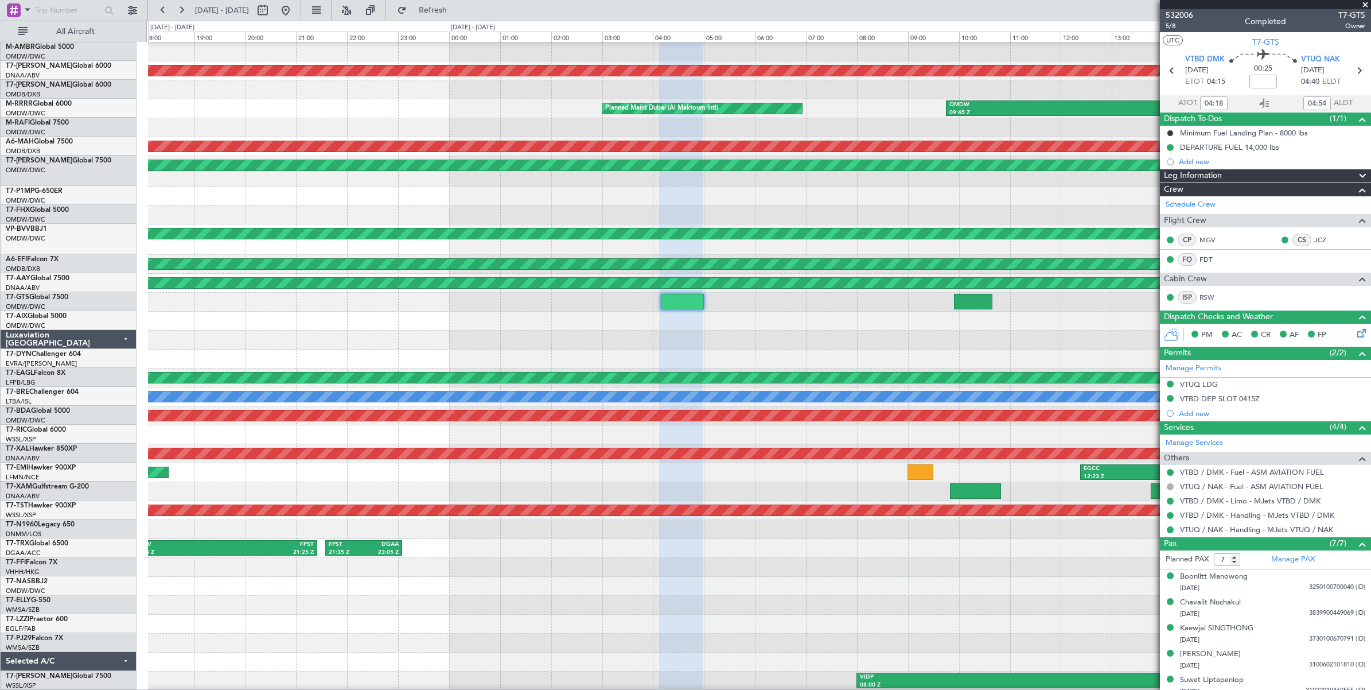
click at [861, 310] on div "Unplanned Maint [GEOGRAPHIC_DATA] (Al Maktoum Intl) OMDW 09:45 Z EGSS 16:40 Z P…" at bounding box center [759, 332] width 1223 height 716
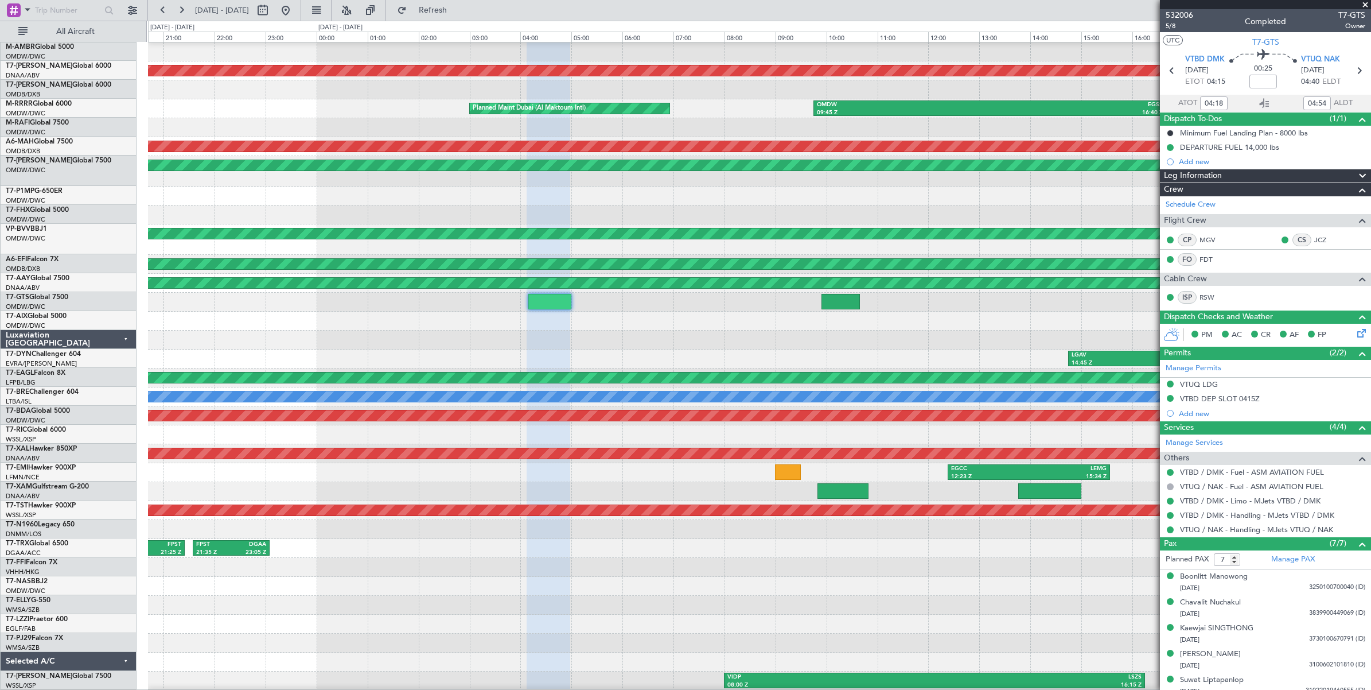
click at [671, 328] on div "Unplanned Maint [GEOGRAPHIC_DATA] (Al Maktoum Intl) OMDW 09:45 Z EGSS 16:40 Z P…" at bounding box center [759, 332] width 1223 height 716
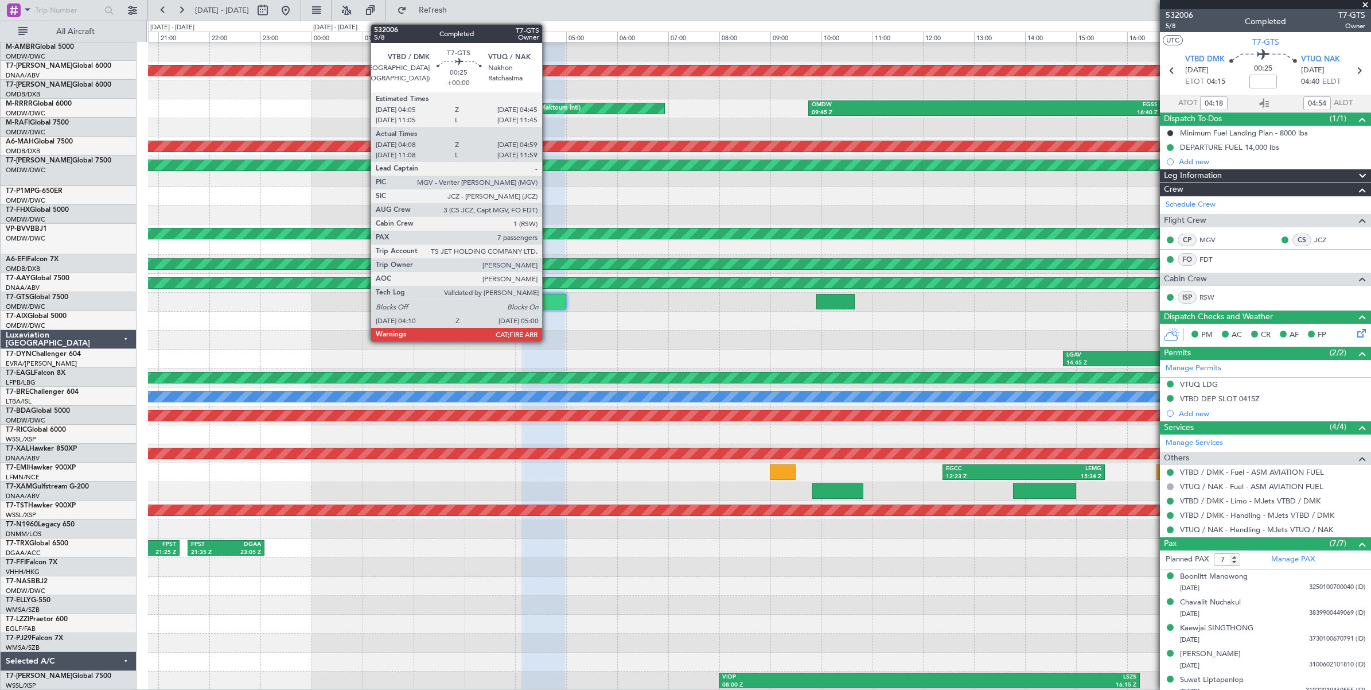
click at [548, 302] on div at bounding box center [544, 301] width 43 height 15
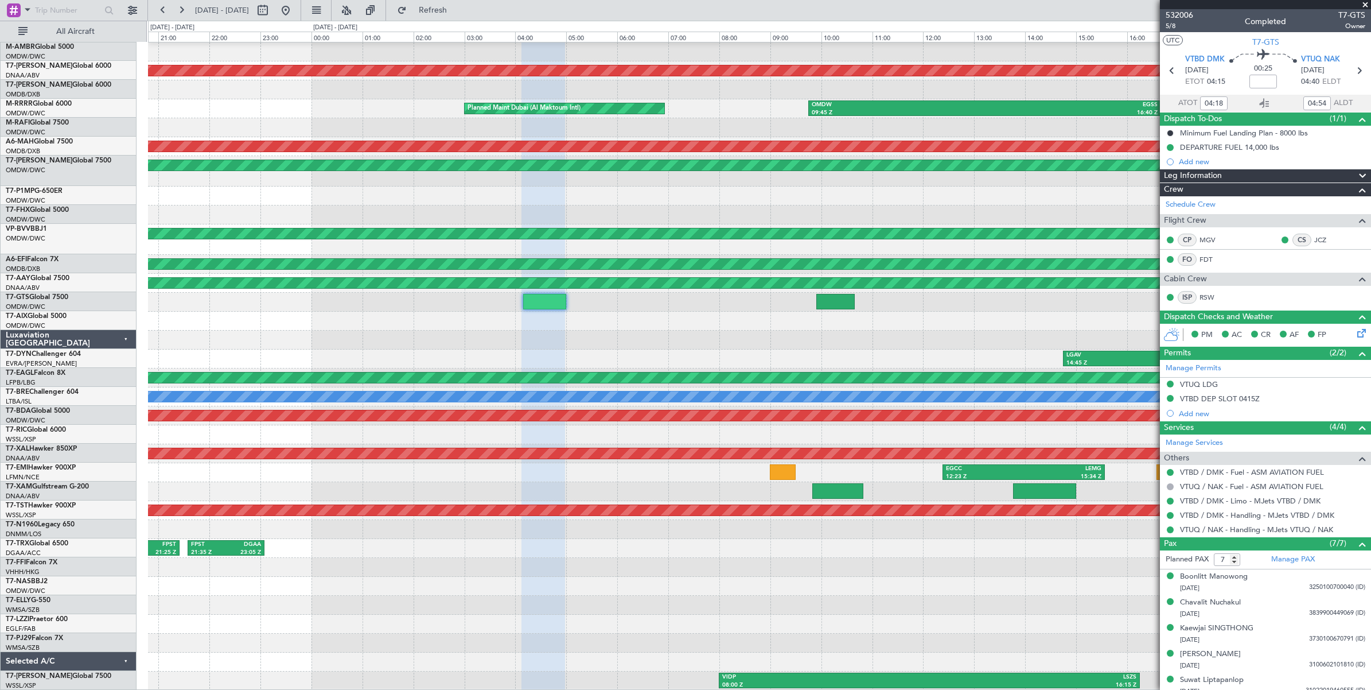
type input "[PERSON_NAME] ([PERSON_NAME])"
type input "6789"
type input "[PERSON_NAME] ([PERSON_NAME])"
type input "6789"
type input "[PERSON_NAME] ([PERSON_NAME])"
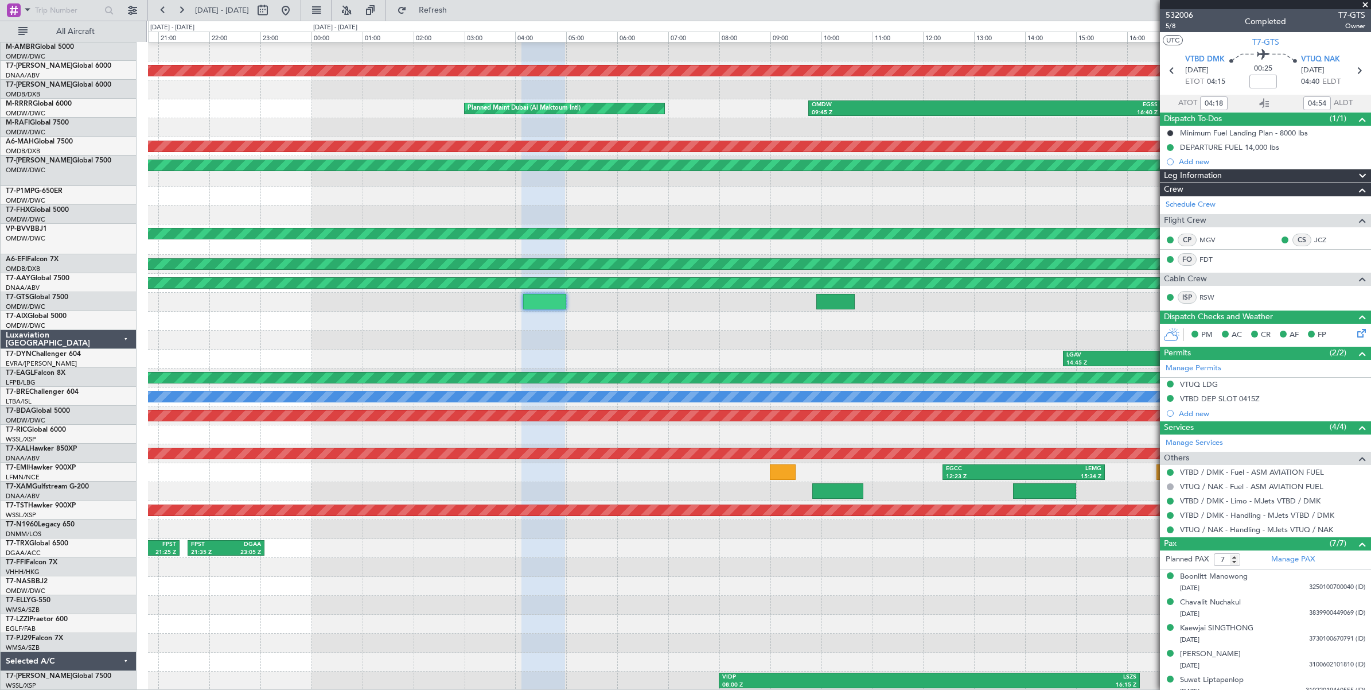
type input "6789"
type input "[PERSON_NAME] ([PERSON_NAME])"
type input "6789"
type input "[PERSON_NAME] ([PERSON_NAME])"
type input "6789"
